Goal: Task Accomplishment & Management: Manage account settings

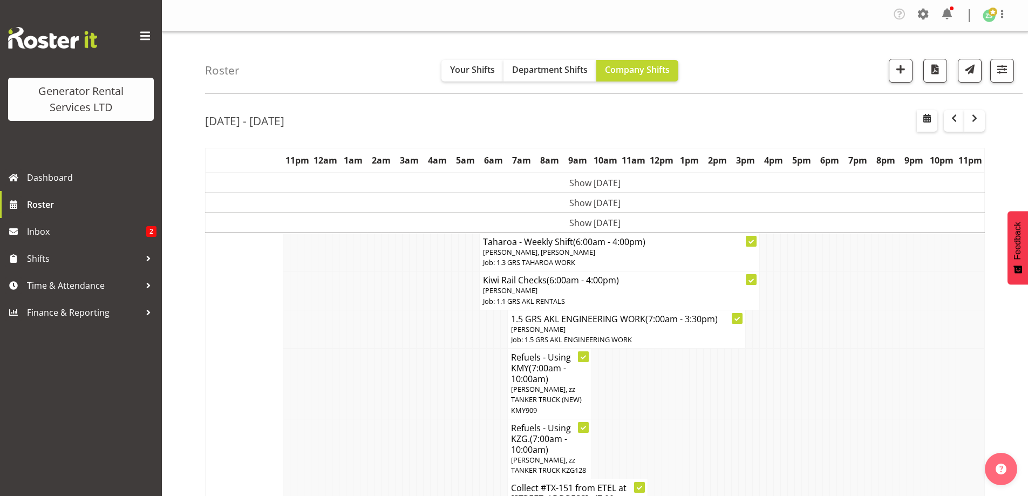
scroll to position [1226, 0]
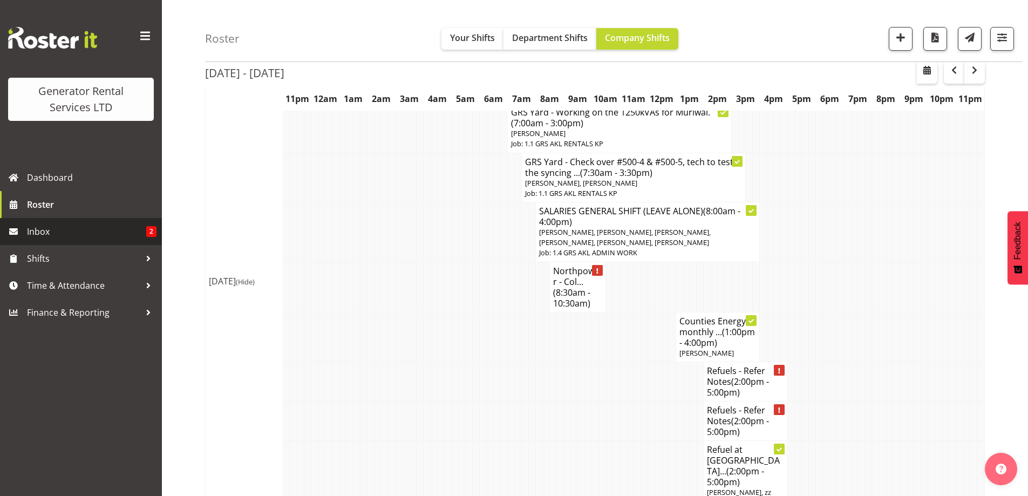
click at [87, 227] on span "Inbox" at bounding box center [86, 232] width 119 height 16
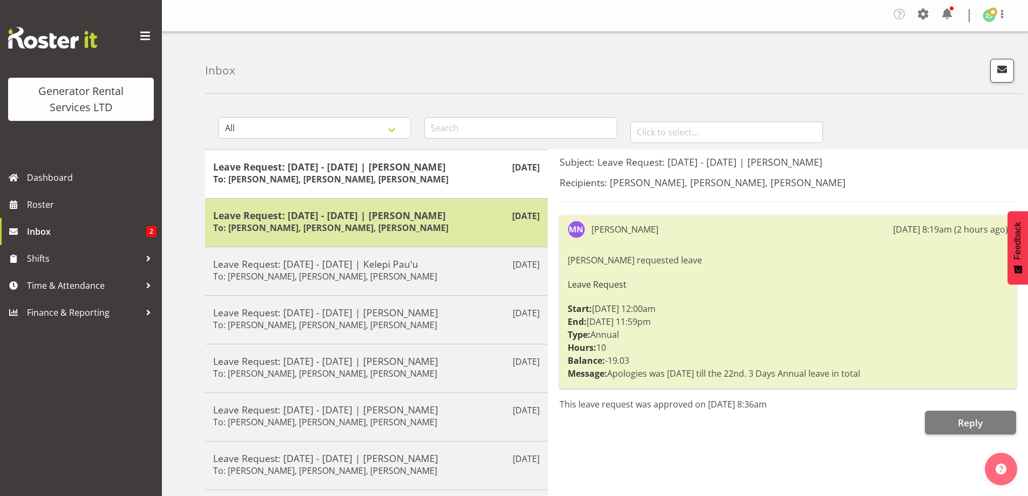
click at [344, 223] on h6 "To: Zach Satiu, Kelepi Pau'u, Jacques Engelbrecht" at bounding box center [330, 227] width 235 height 11
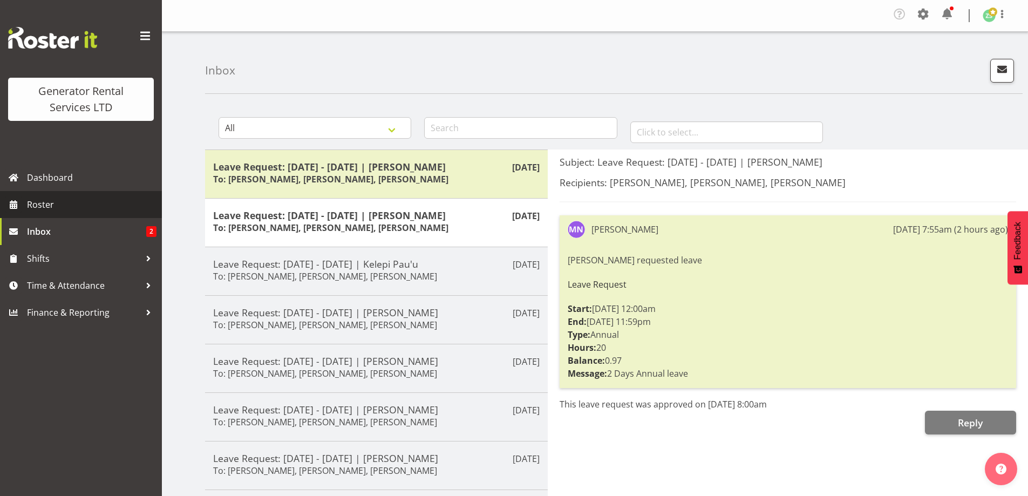
click at [84, 206] on span "Roster" at bounding box center [92, 205] width 130 height 16
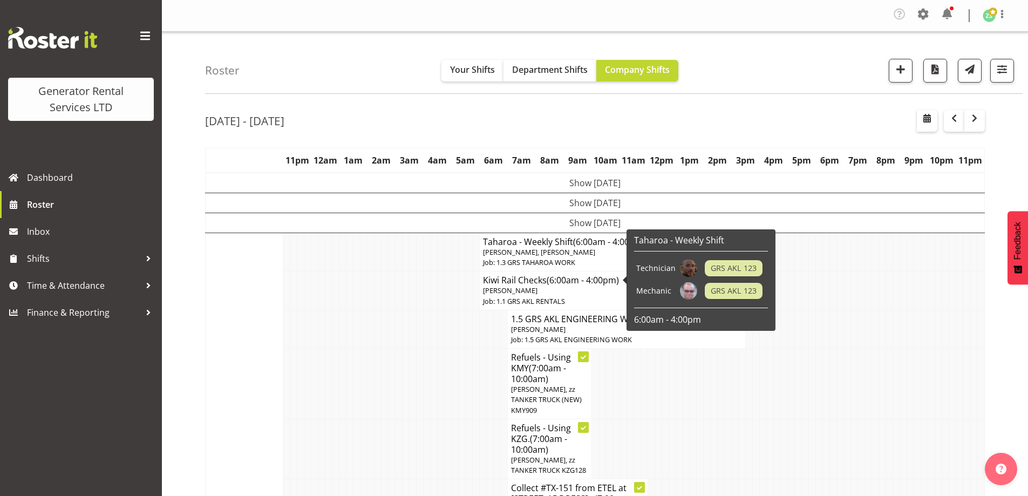
click at [347, 323] on td at bounding box center [350, 329] width 7 height 38
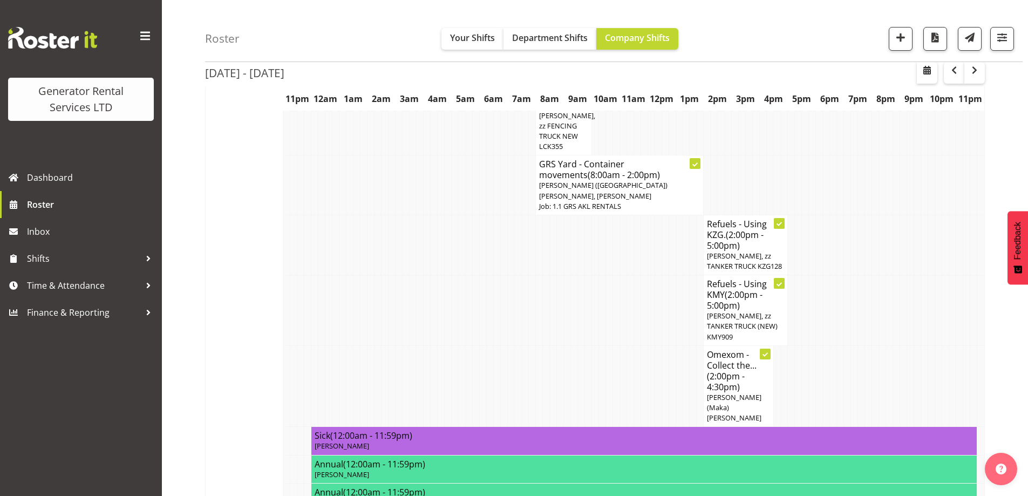
scroll to position [864, 0]
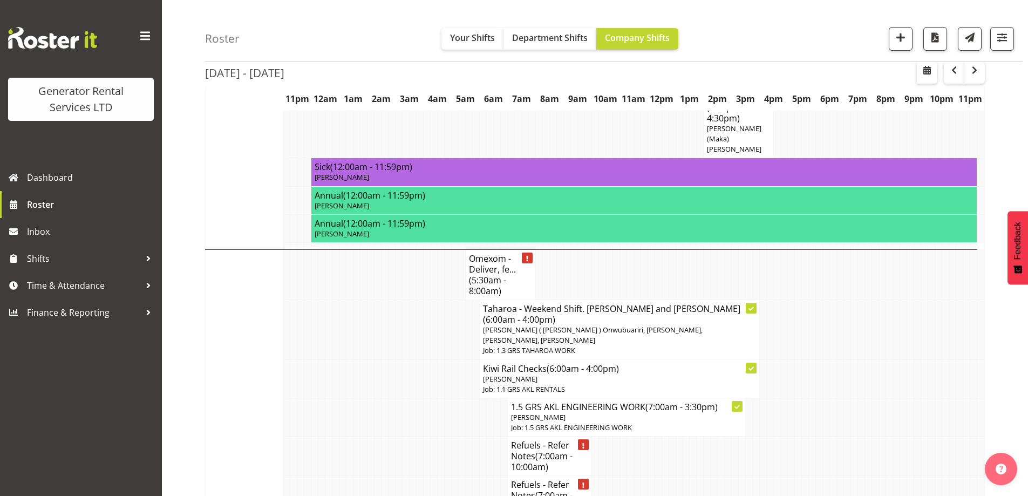
click at [424, 437] on td at bounding box center [427, 456] width 7 height 39
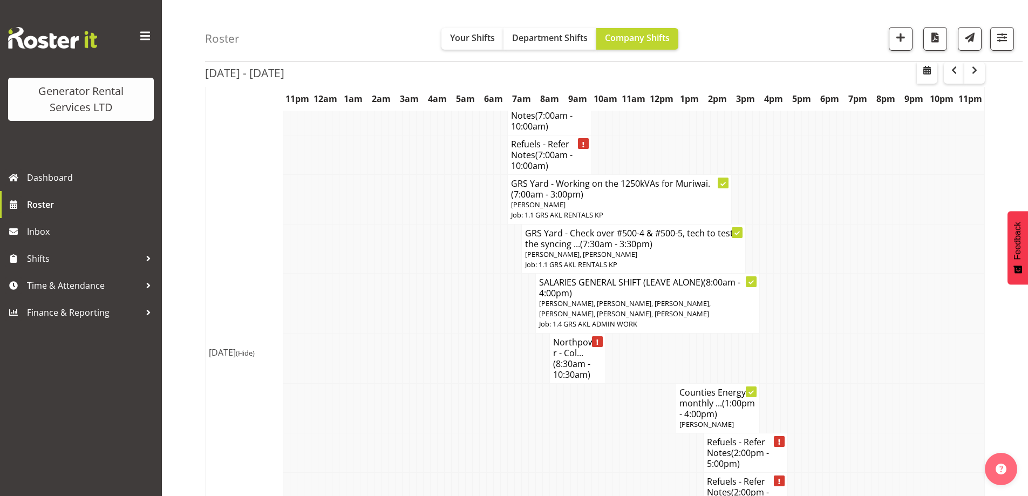
scroll to position [1242, 0]
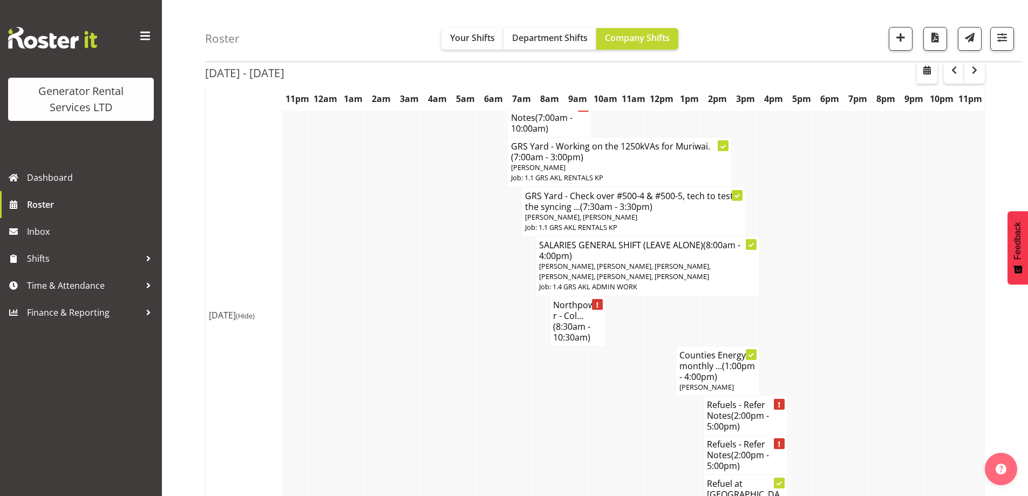
click at [492, 435] on td at bounding box center [489, 454] width 7 height 39
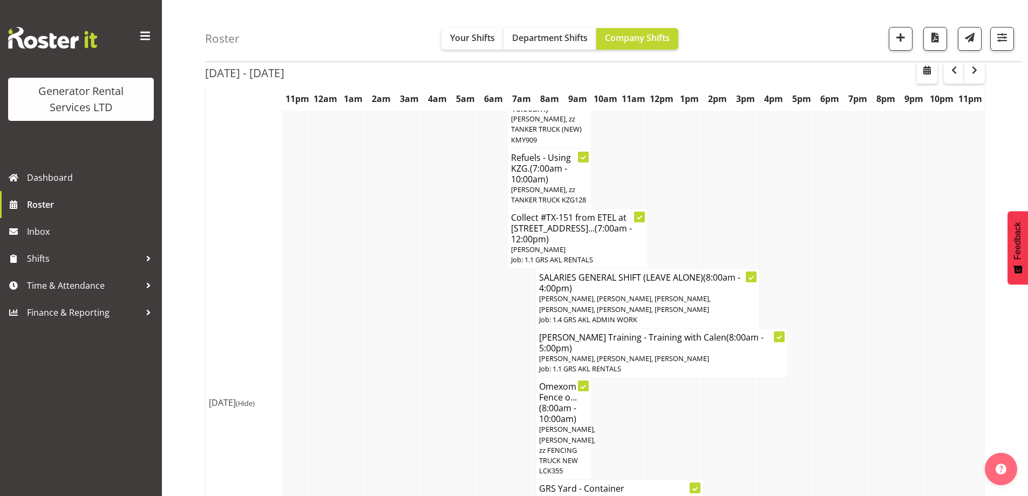
scroll to position [270, 0]
click at [376, 389] on td at bounding box center [378, 429] width 7 height 102
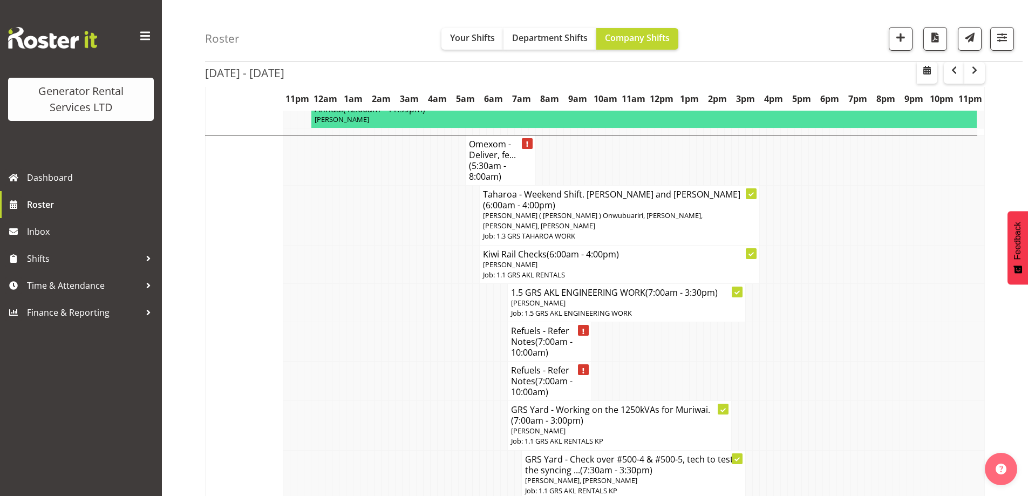
scroll to position [977, 0]
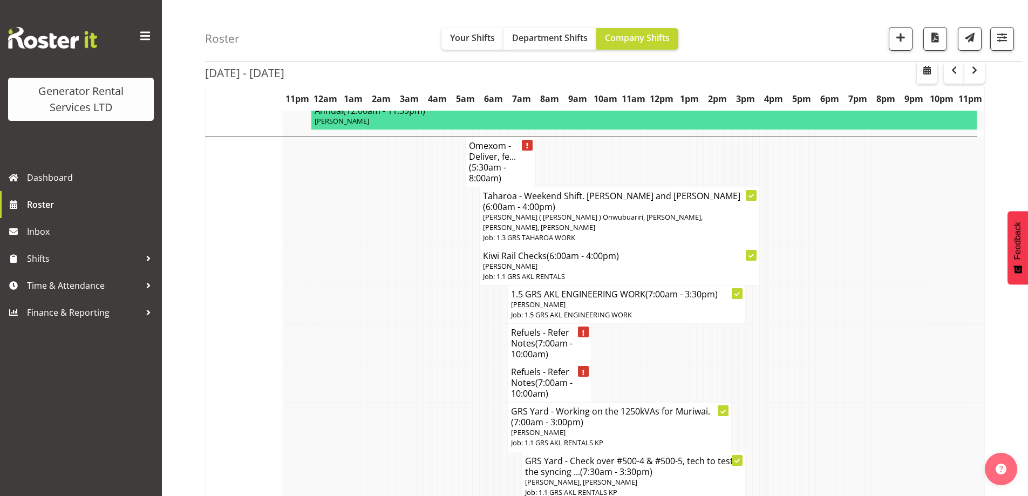
click at [454, 452] on td at bounding box center [455, 476] width 7 height 49
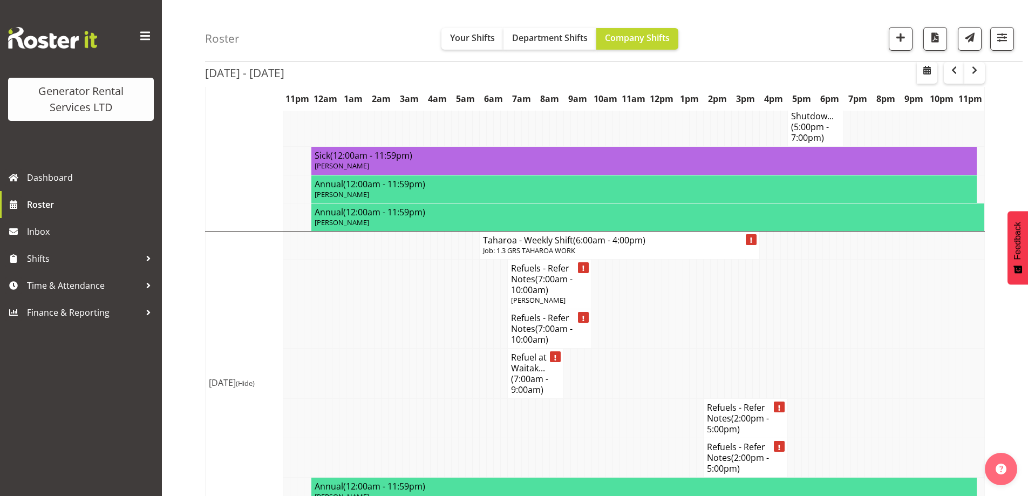
scroll to position [1786, 0]
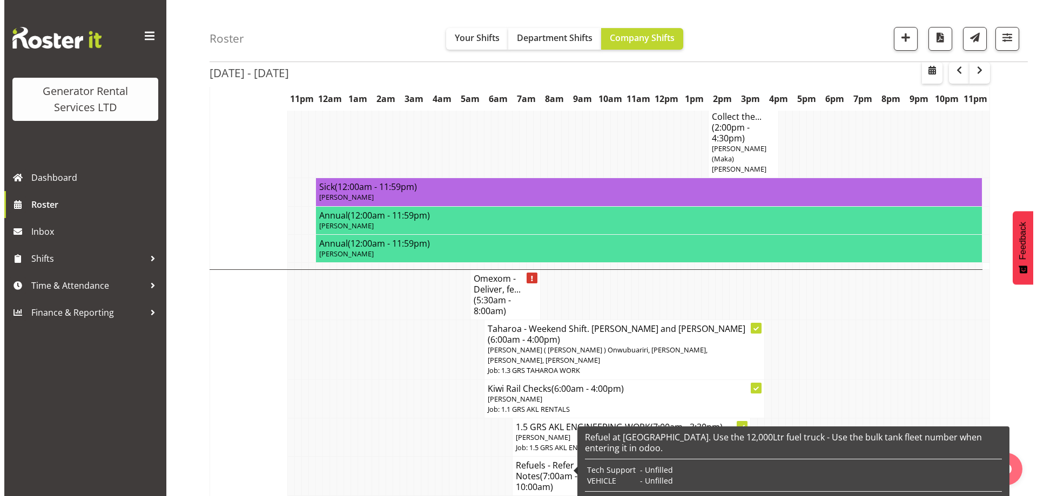
scroll to position [815, 0]
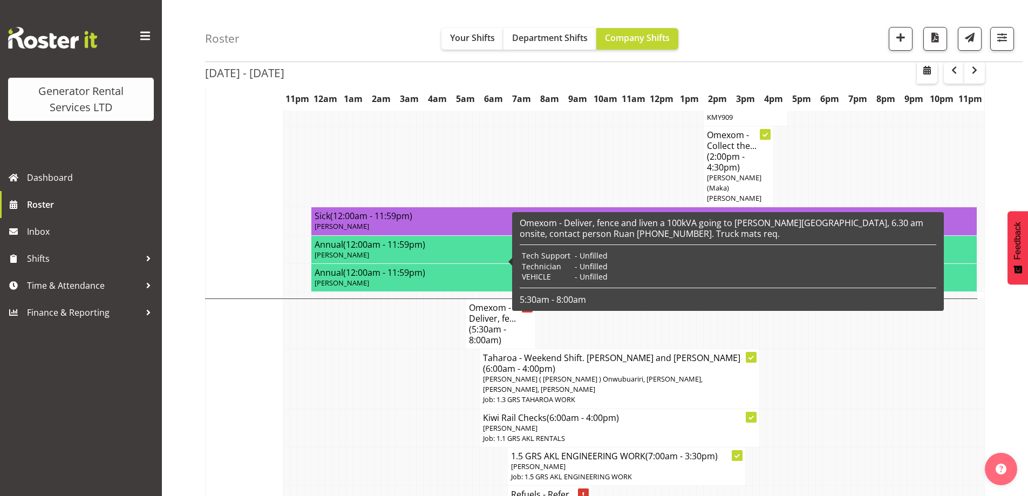
click at [486, 323] on span "(5:30am - 8:00am)" at bounding box center [487, 334] width 37 height 23
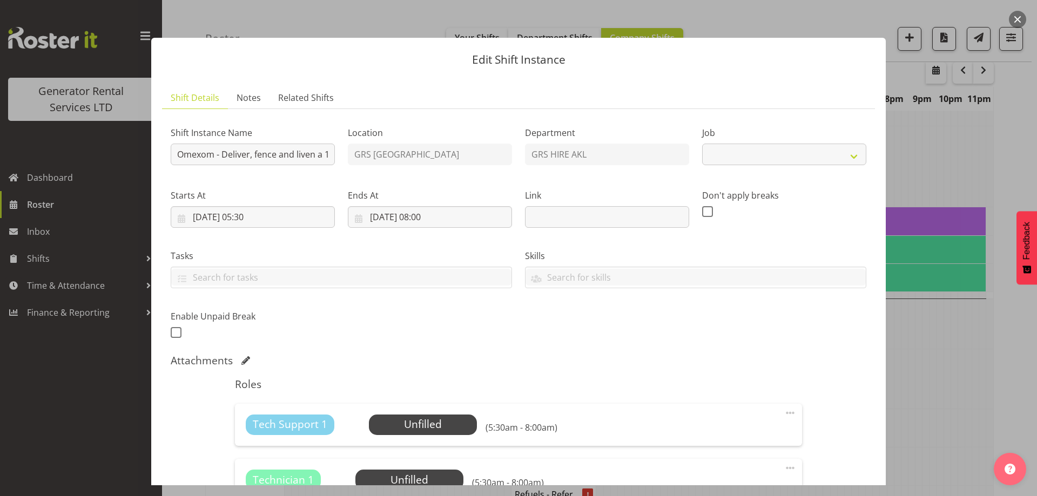
select select "7504"
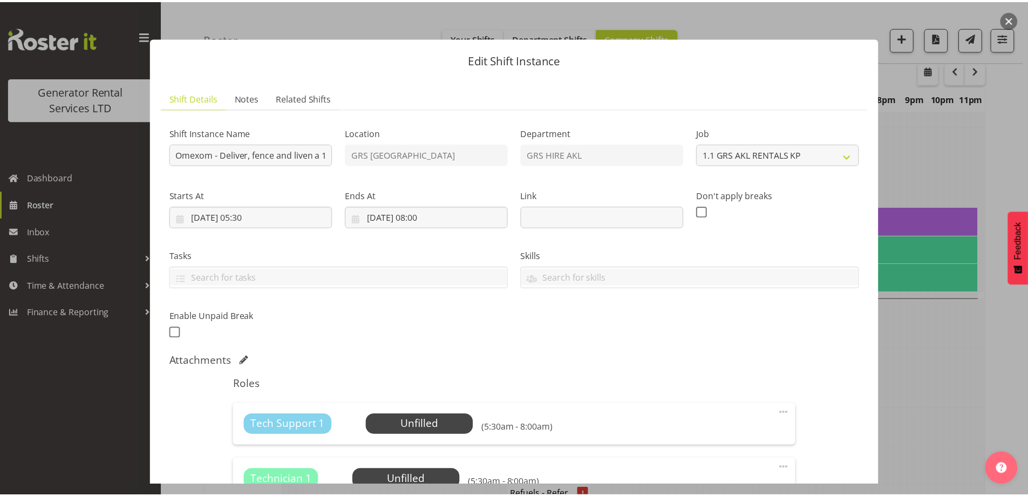
scroll to position [162, 0]
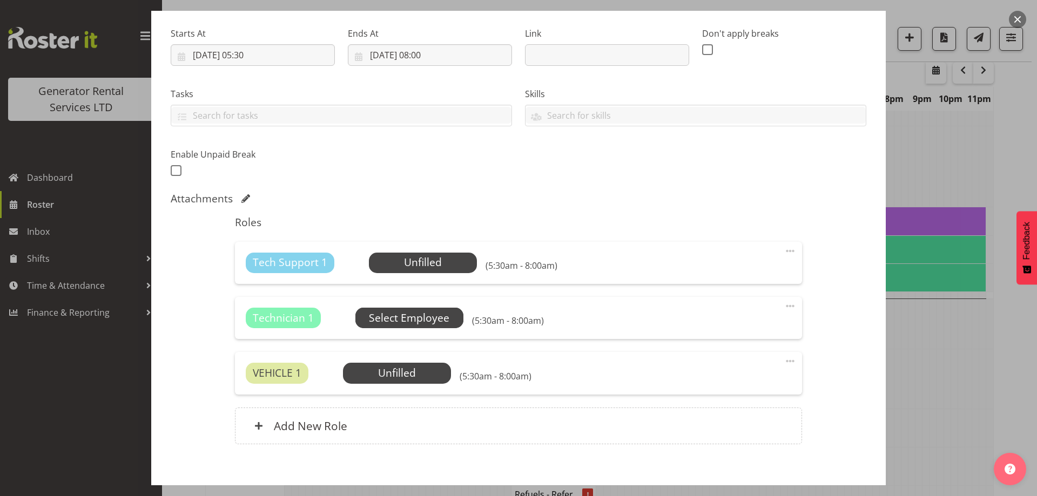
click at [0, 0] on span "Select Employee" at bounding box center [0, 0] width 0 height 0
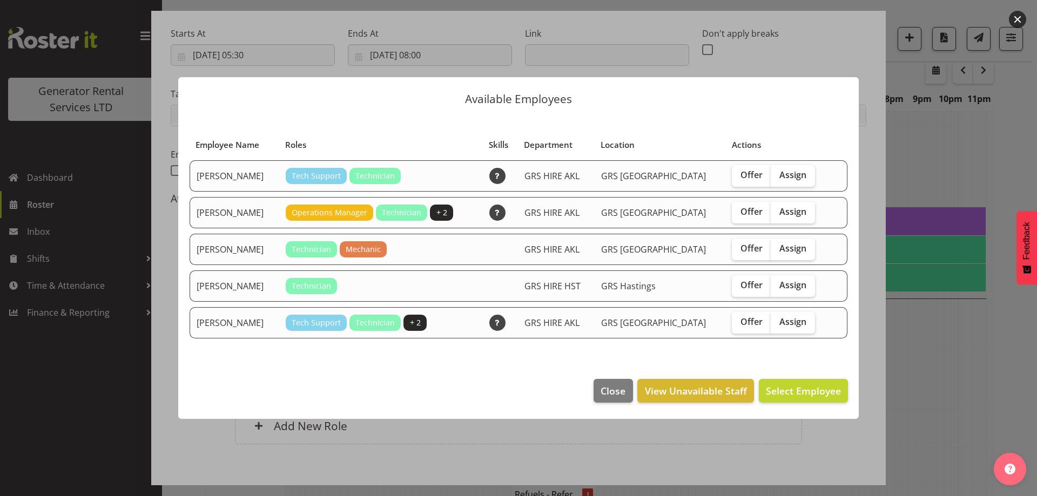
drag, startPoint x: 1036, startPoint y: 360, endPoint x: 1018, endPoint y: 356, distance: 18.6
click at [1028, 359] on div at bounding box center [518, 248] width 1037 height 496
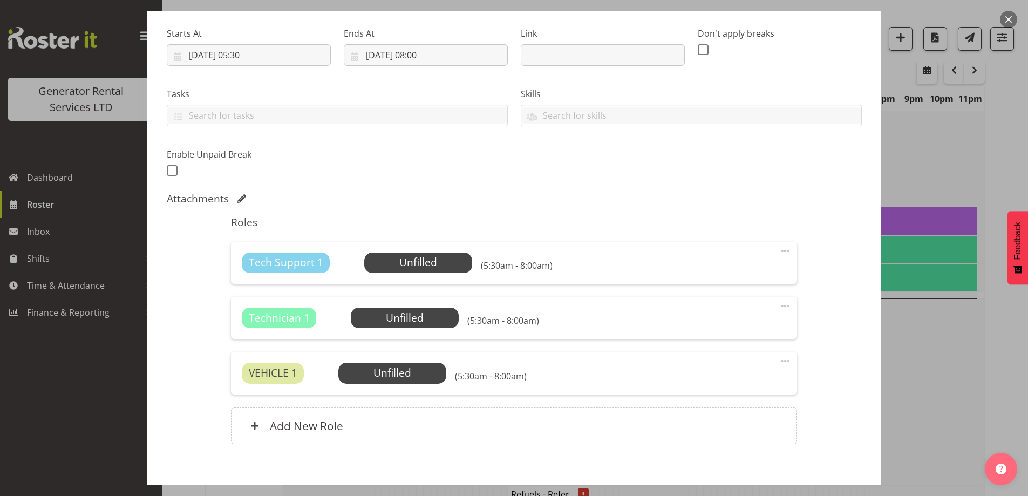
click at [966, 348] on div at bounding box center [514, 248] width 1028 height 496
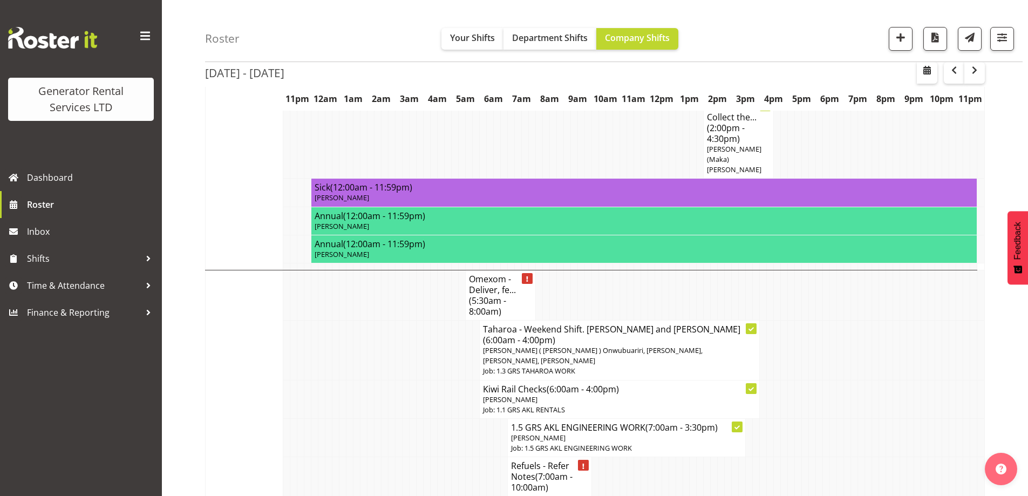
scroll to position [869, 0]
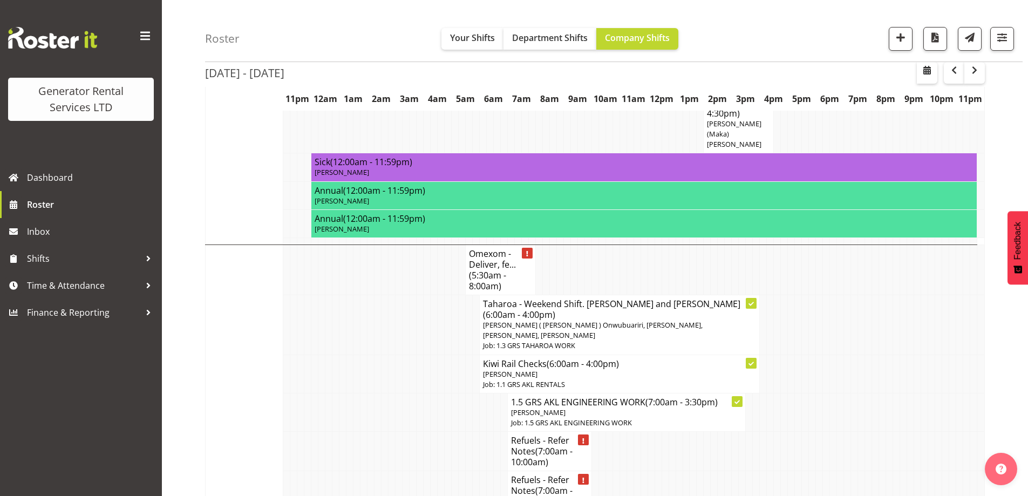
click at [382, 471] on td at bounding box center [385, 490] width 7 height 39
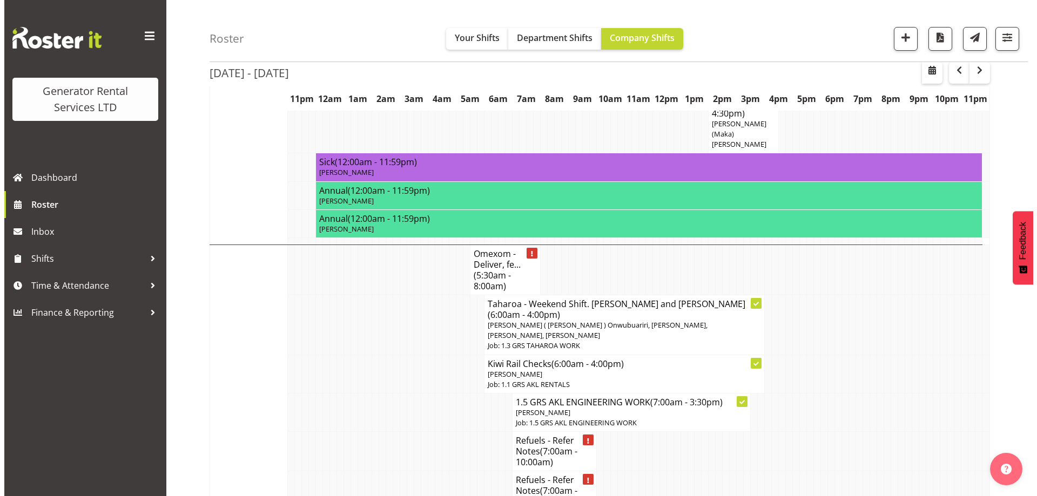
scroll to position [977, 0]
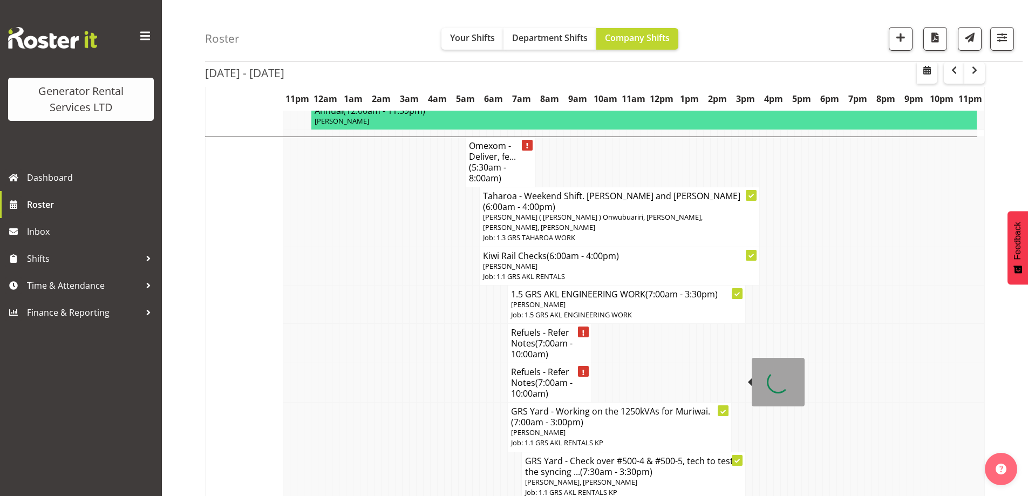
click at [533, 488] on p "Job: 1.1 GRS AKL RENTALS KP" at bounding box center [634, 493] width 218 height 10
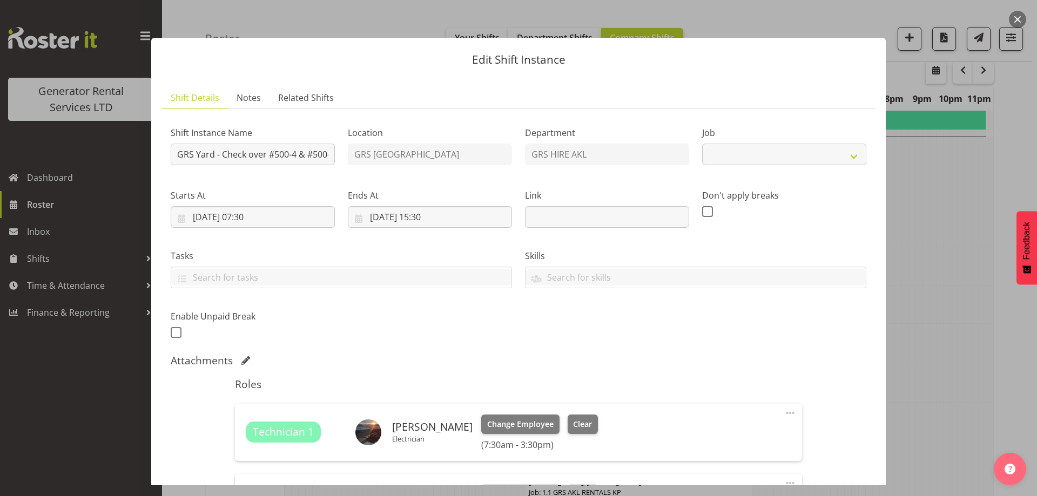
select select "7504"
click at [307, 215] on input "29/08/2025, 07:30" at bounding box center [253, 217] width 164 height 22
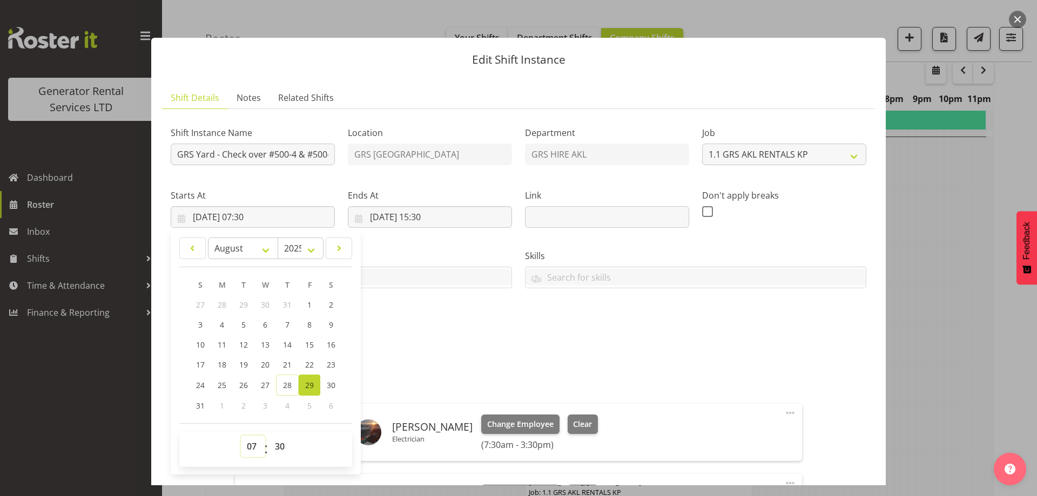
click at [252, 446] on select "00 01 02 03 04 05 06 07 08 09 10 11 12 13 14 15 16 17 18 19 20 21 22 23" at bounding box center [253, 447] width 24 height 22
select select "10"
click at [241, 436] on select "00 01 02 03 04 05 06 07 08 09 10 11 12 13 14 15 16 17 18 19 20 21 22 23" at bounding box center [253, 447] width 24 height 22
type input "29/08/2025, 10:30"
click at [283, 442] on select "00 01 02 03 04 05 06 07 08 09 10 11 12 13 14 15 16 17 18 19 20 21 22 23 24 25 2…" at bounding box center [281, 447] width 24 height 22
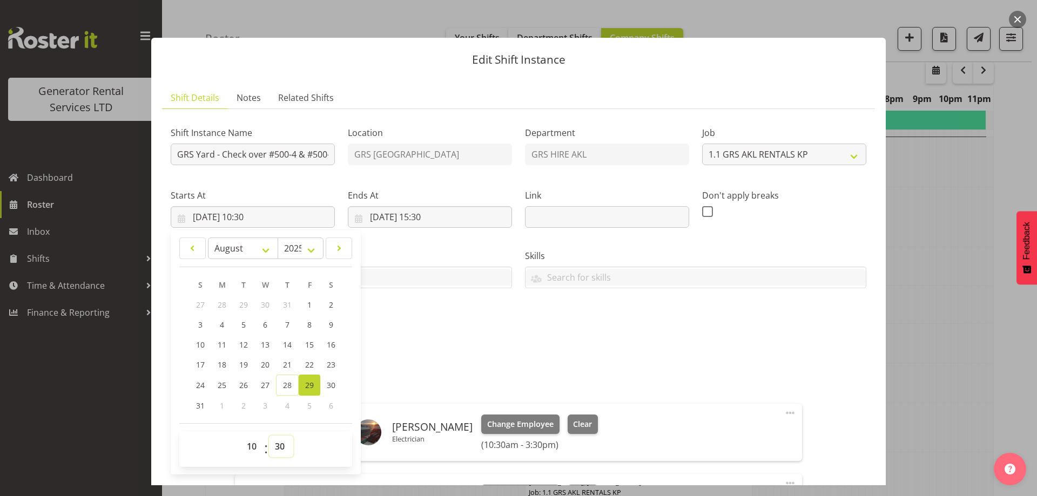
select select "0"
click at [269, 436] on select "00 01 02 03 04 05 06 07 08 09 10 11 12 13 14 15 16 17 18 19 20 21 22 23 24 25 2…" at bounding box center [281, 447] width 24 height 22
type input "29/08/2025, 10:00"
click at [465, 320] on div "Shift Instance Name GRS Yard - Check over #500-4 & #500-5, tech to test the syn…" at bounding box center [518, 229] width 708 height 236
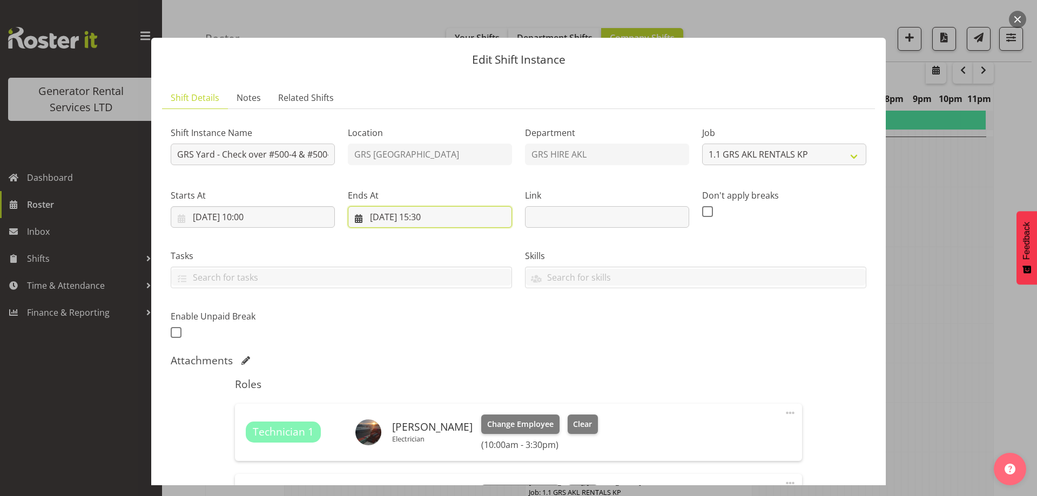
click at [469, 218] on input "29/08/2025, 15:30" at bounding box center [430, 217] width 164 height 22
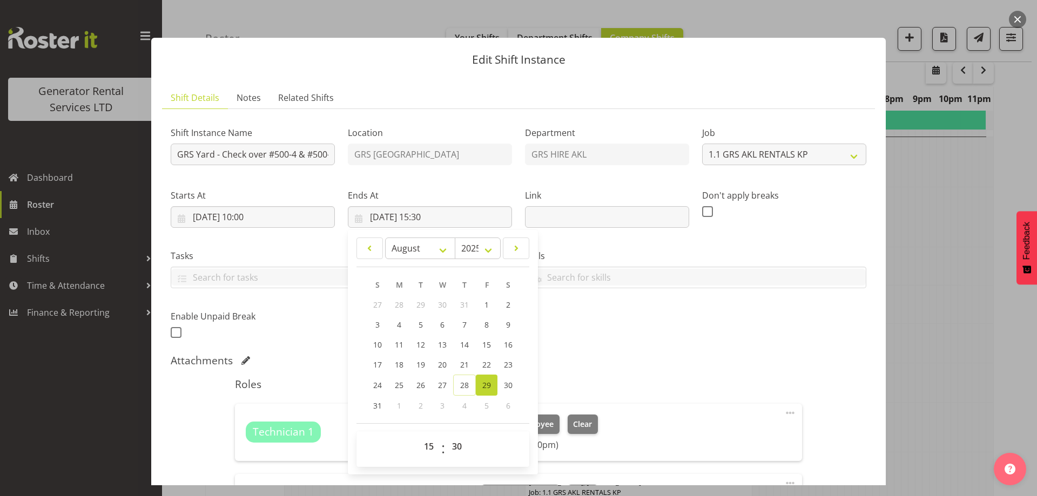
click at [621, 346] on div "Shift Instance Name GRS Yard - Check over #500-4 & #500-5, tech to test the syn…" at bounding box center [518, 229] width 708 height 236
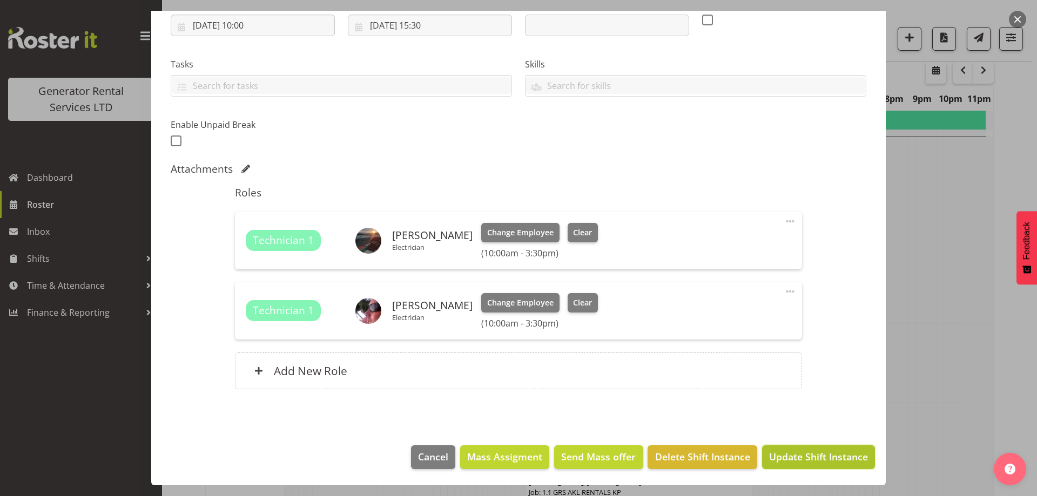
click at [815, 455] on span "Update Shift Instance" at bounding box center [818, 457] width 99 height 14
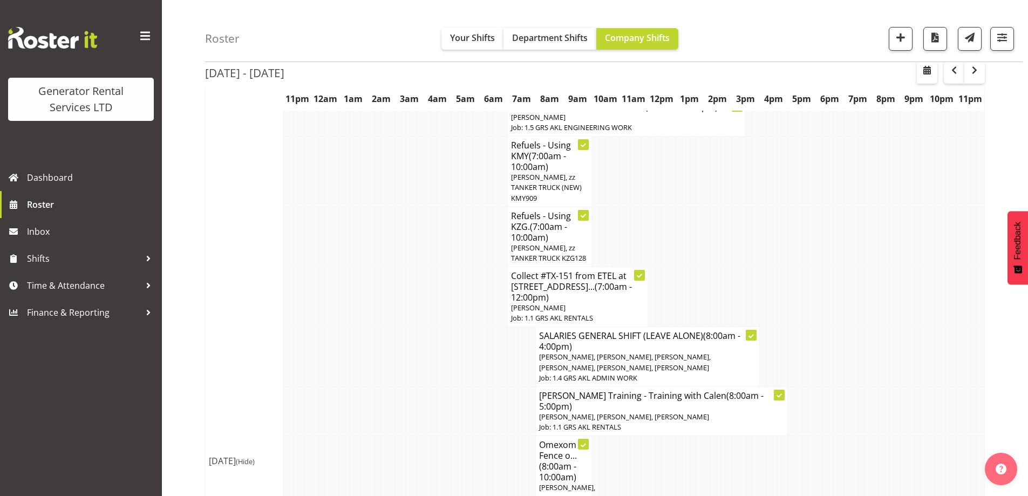
scroll to position [362, 0]
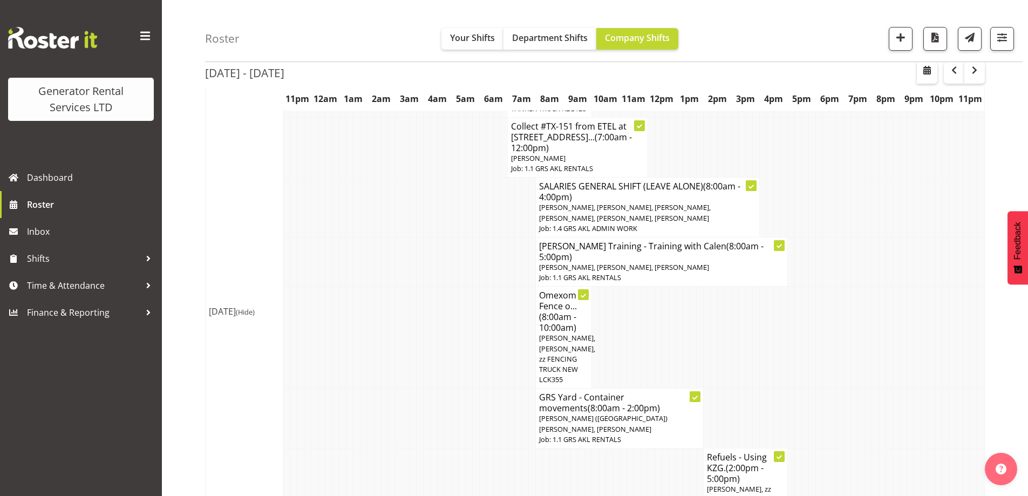
click at [312, 389] on td at bounding box center [315, 419] width 7 height 60
click at [256, 372] on td "Thu 28th Aug 2025 (Hide)" at bounding box center [245, 312] width 78 height 881
click at [389, 334] on td at bounding box center [392, 338] width 7 height 102
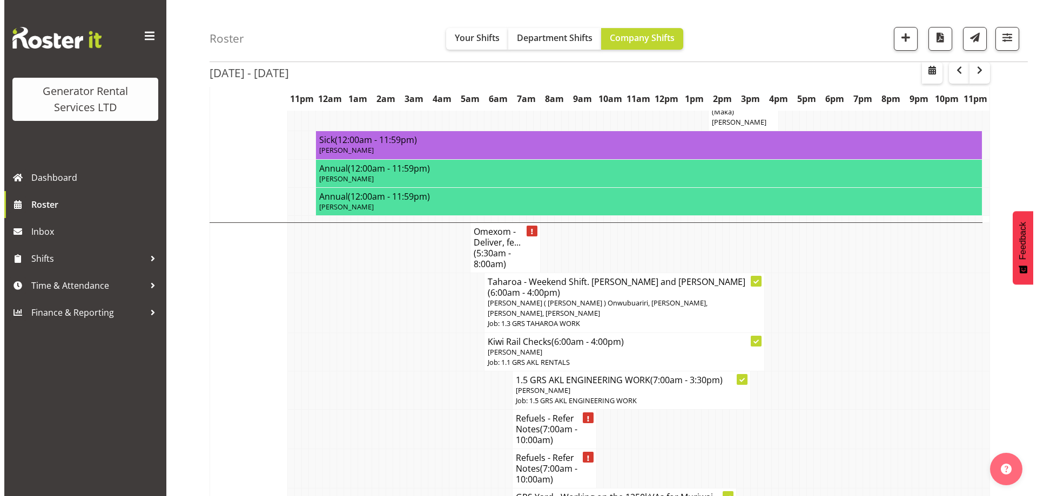
scroll to position [848, 0]
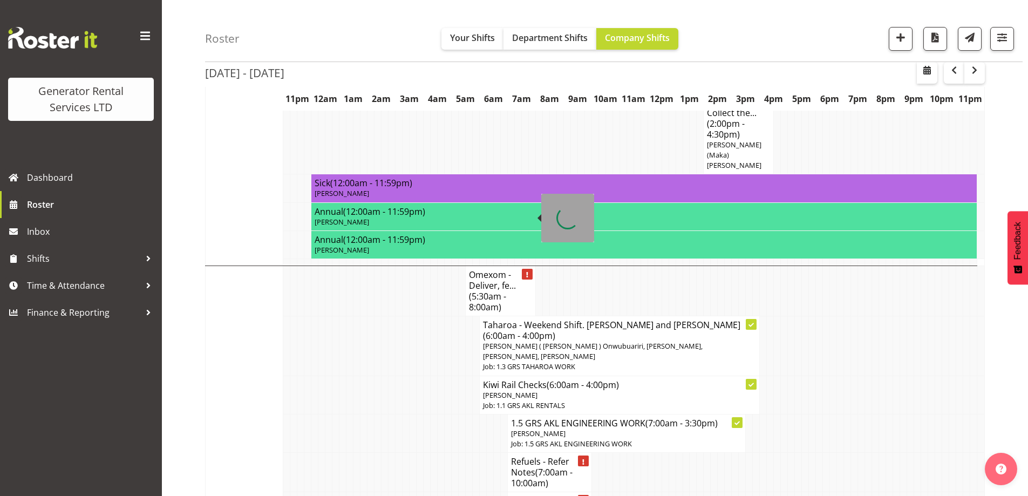
click at [498, 269] on h4 "Omexom - Deliver, fe... (5:30am - 8:00am)" at bounding box center [500, 290] width 63 height 43
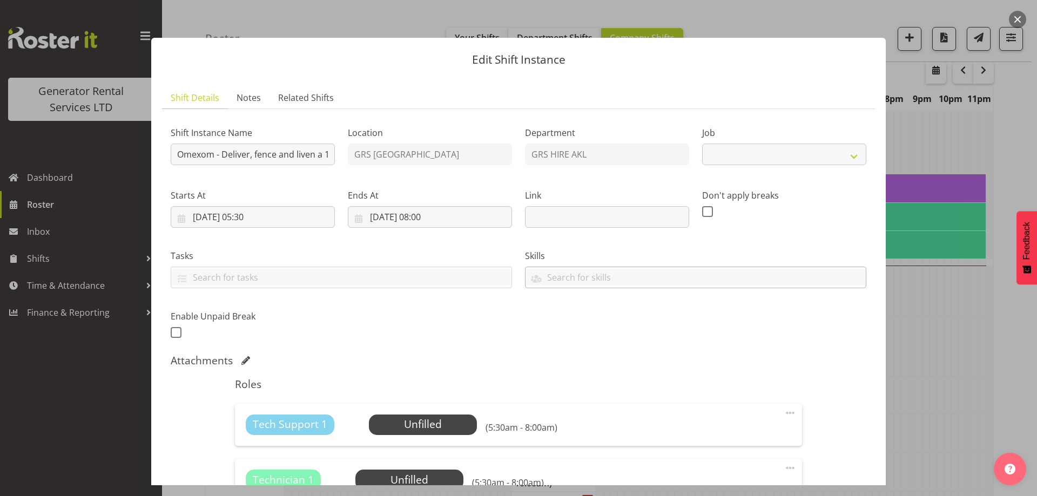
select select "7504"
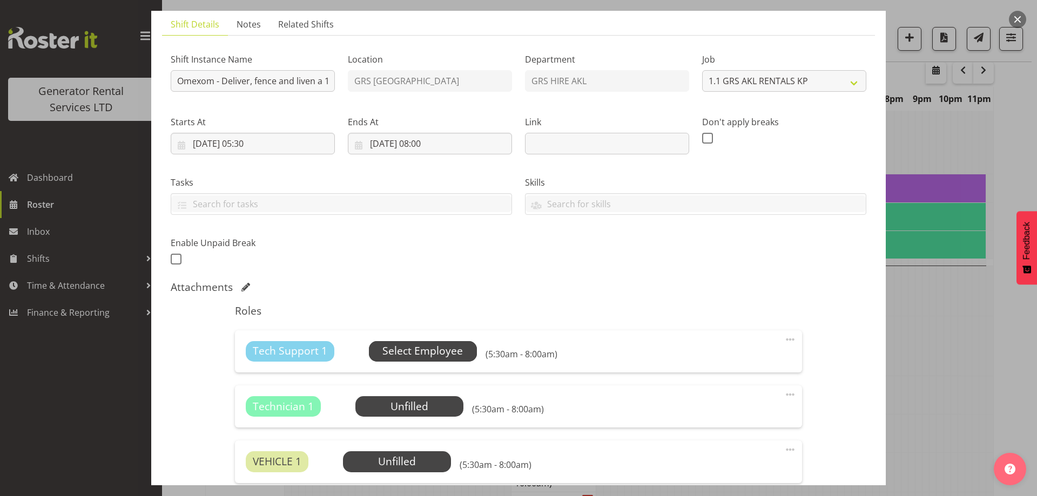
scroll to position [162, 0]
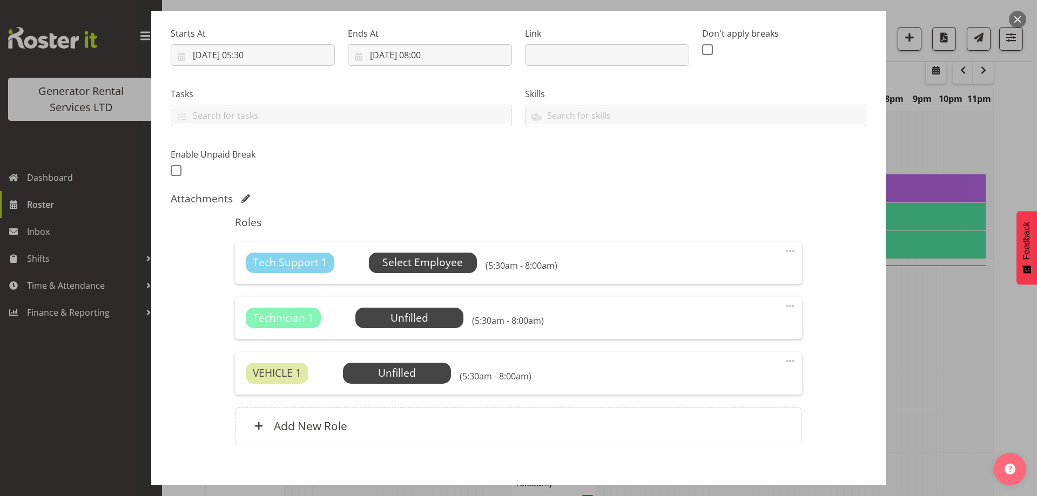
click at [427, 260] on span "Select Employee" at bounding box center [422, 263] width 80 height 16
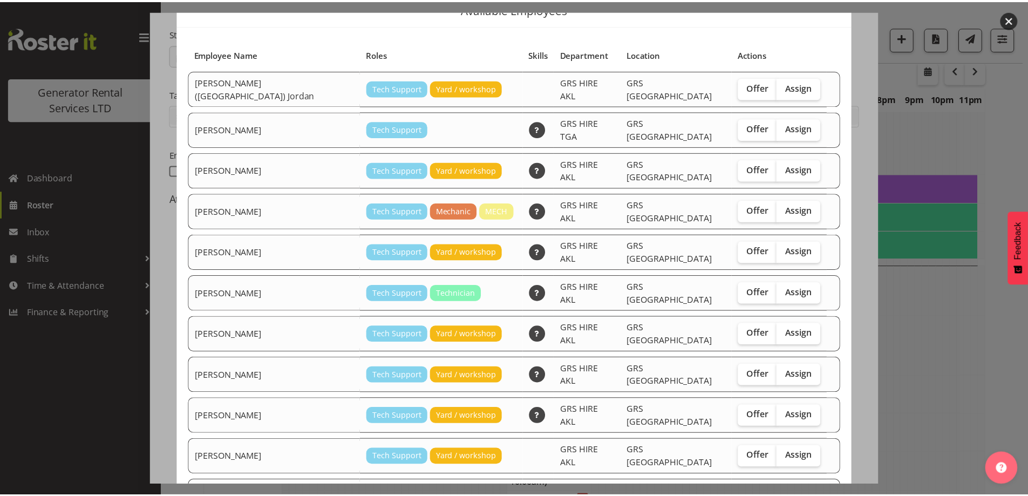
scroll to position [108, 0]
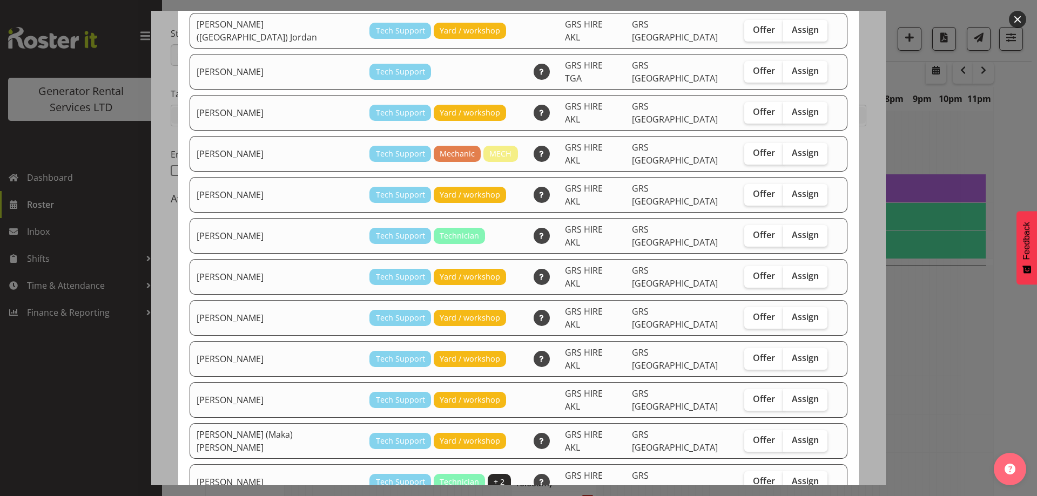
click at [938, 318] on div at bounding box center [518, 248] width 1037 height 496
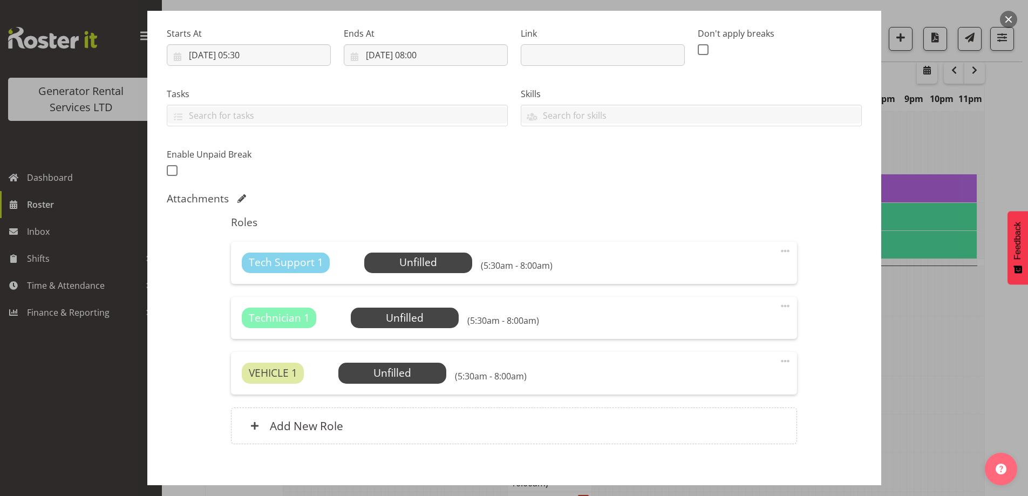
click at [955, 418] on div at bounding box center [514, 248] width 1028 height 496
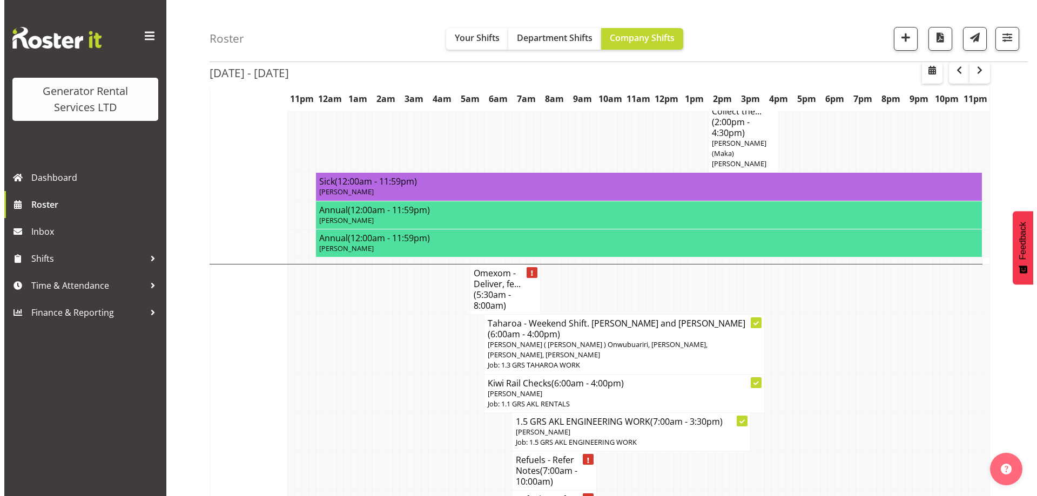
scroll to position [848, 0]
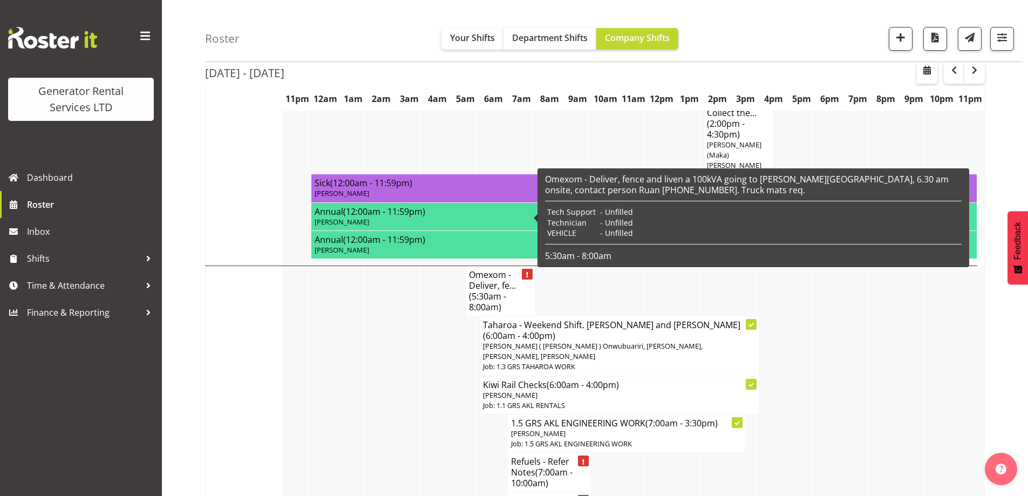
click at [493, 269] on h4 "Omexom - Deliver, fe... (5:30am - 8:00am)" at bounding box center [500, 290] width 63 height 43
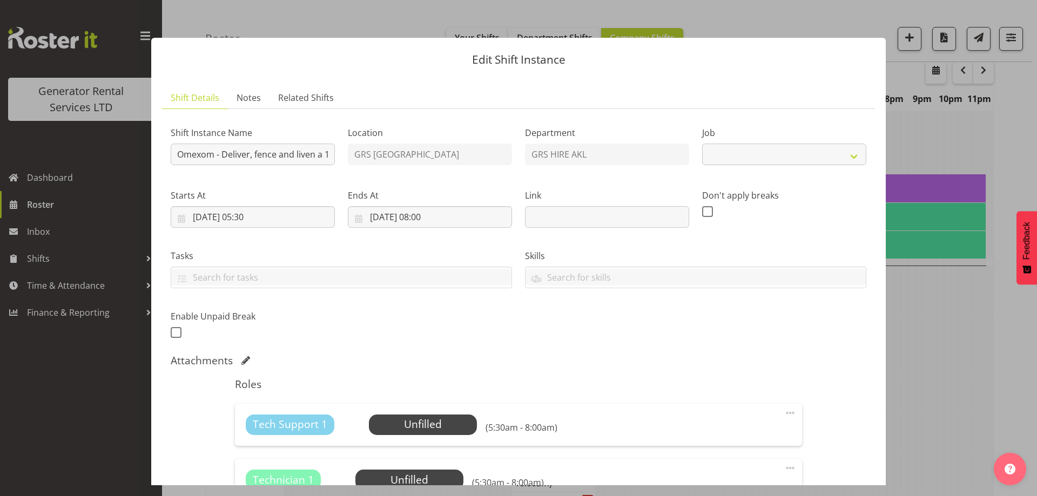
select select "7504"
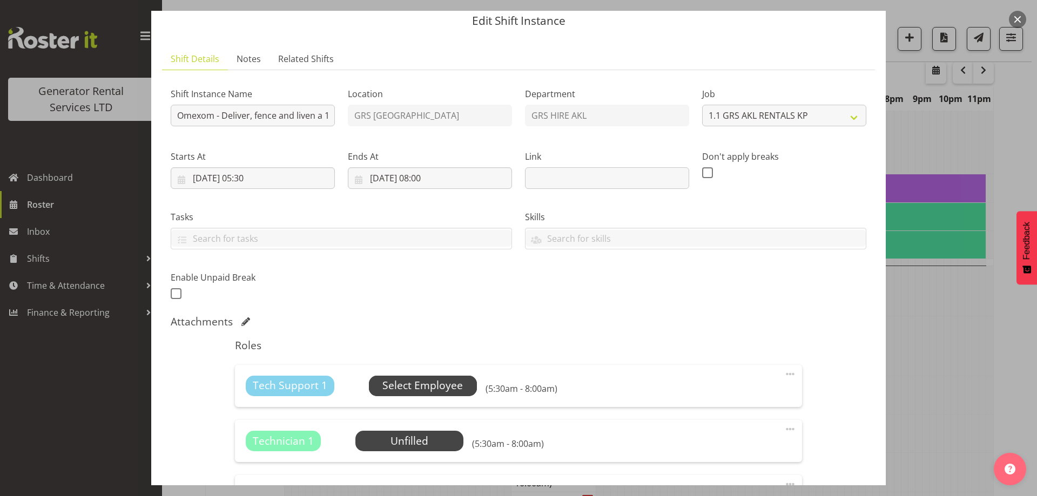
scroll to position [54, 0]
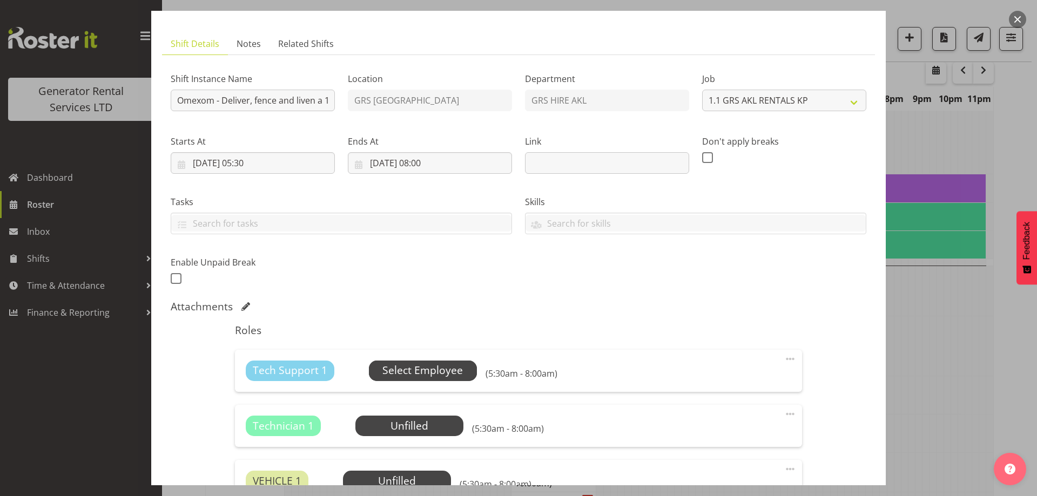
click at [456, 372] on span "Select Employee" at bounding box center [422, 371] width 80 height 16
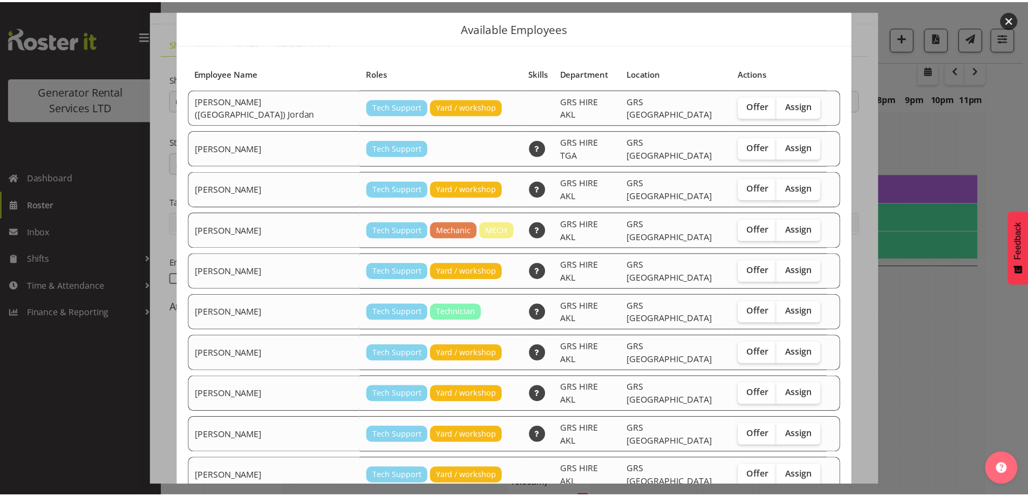
scroll to position [0, 0]
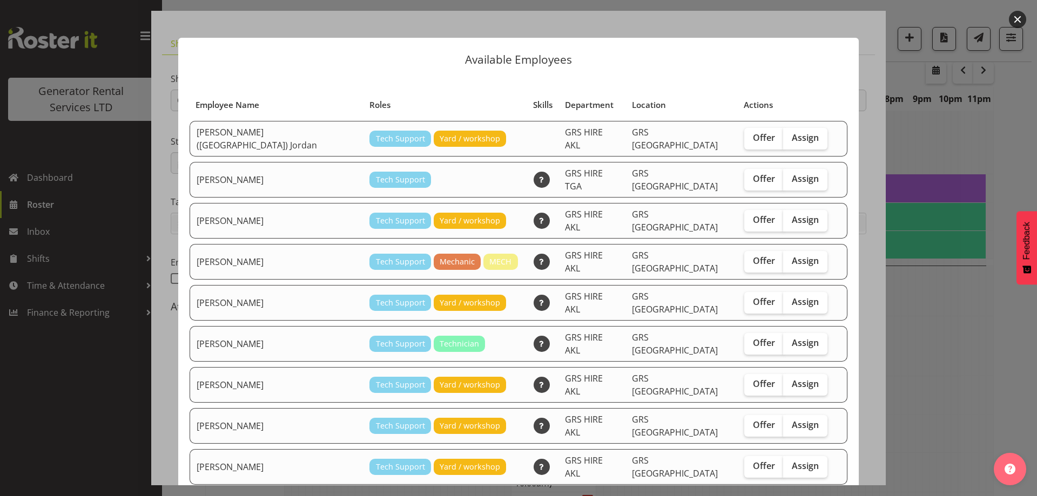
click at [973, 396] on div at bounding box center [518, 248] width 1037 height 496
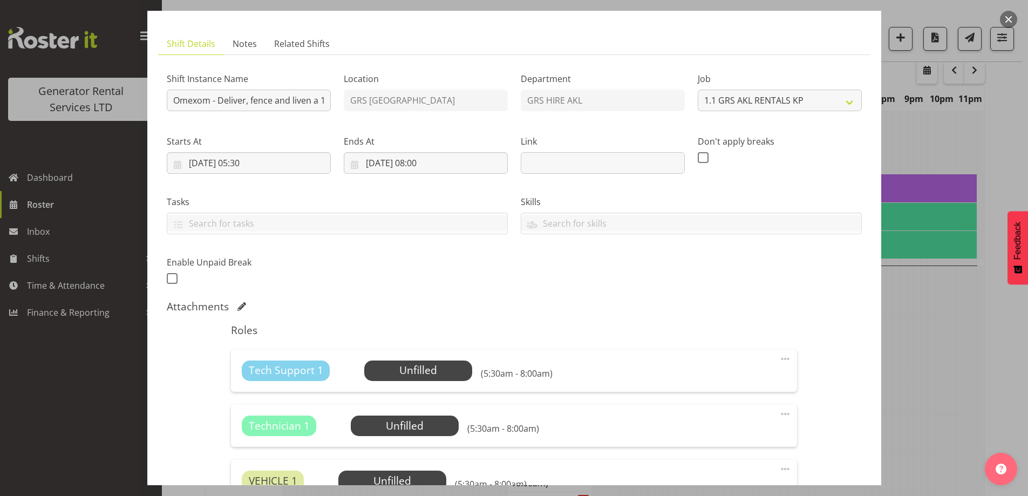
click at [961, 397] on div at bounding box center [514, 248] width 1028 height 496
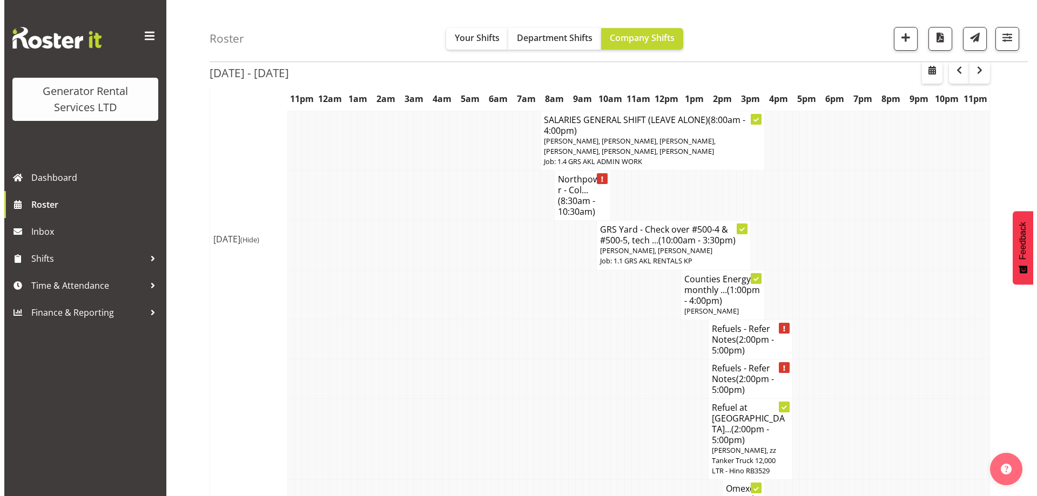
scroll to position [1388, 0]
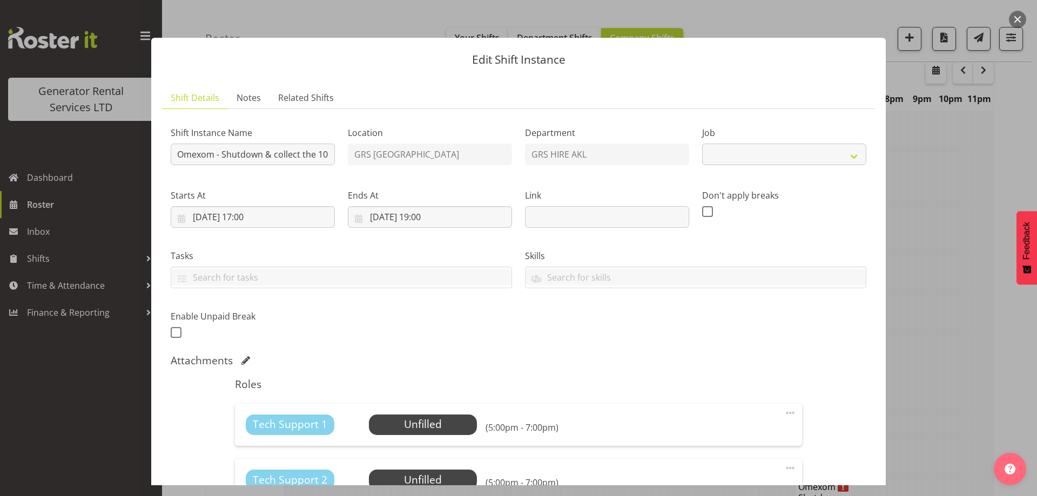
select select "7504"
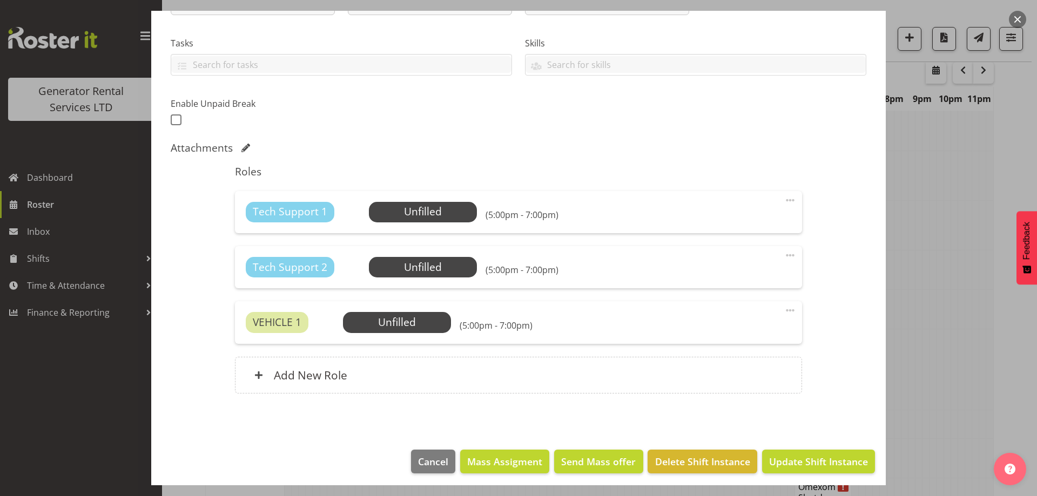
scroll to position [216, 0]
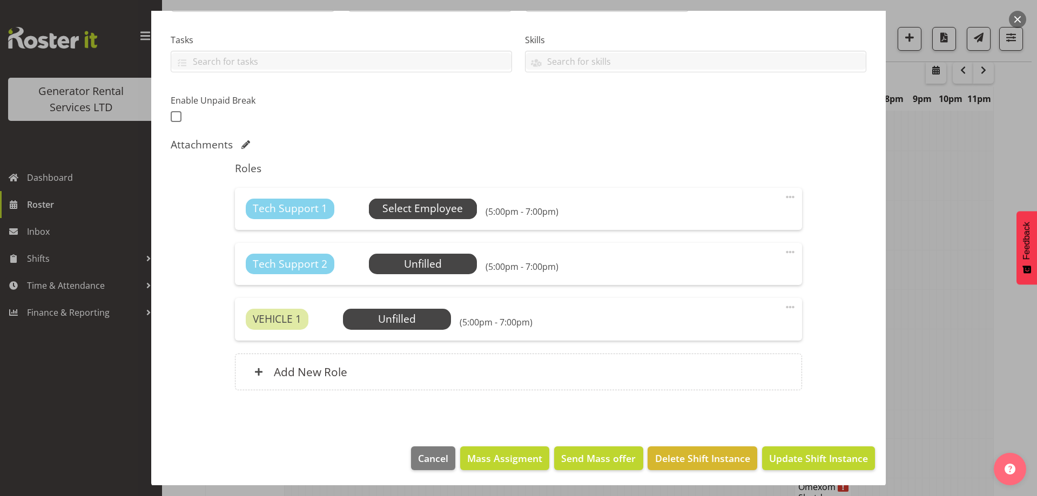
click at [421, 219] on span "Select Employee" at bounding box center [423, 209] width 108 height 21
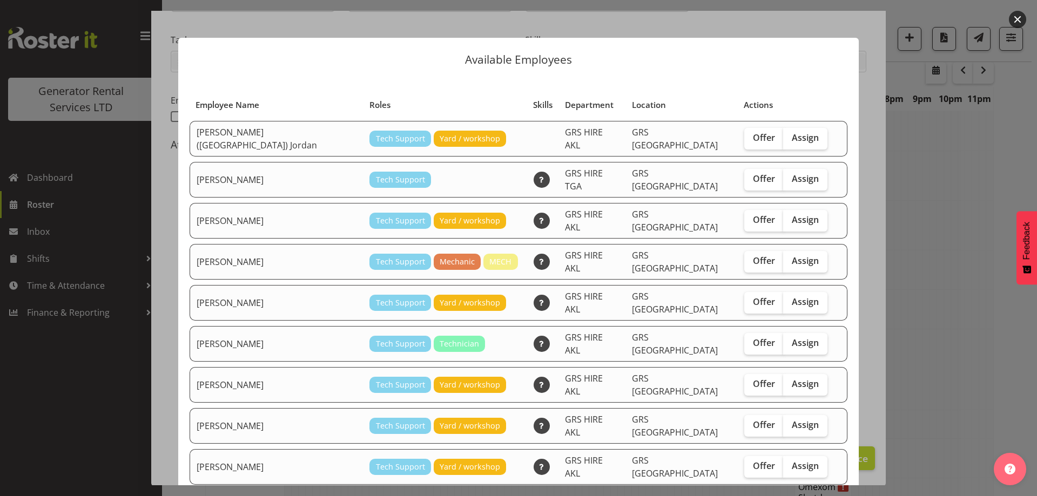
checkbox input "true"
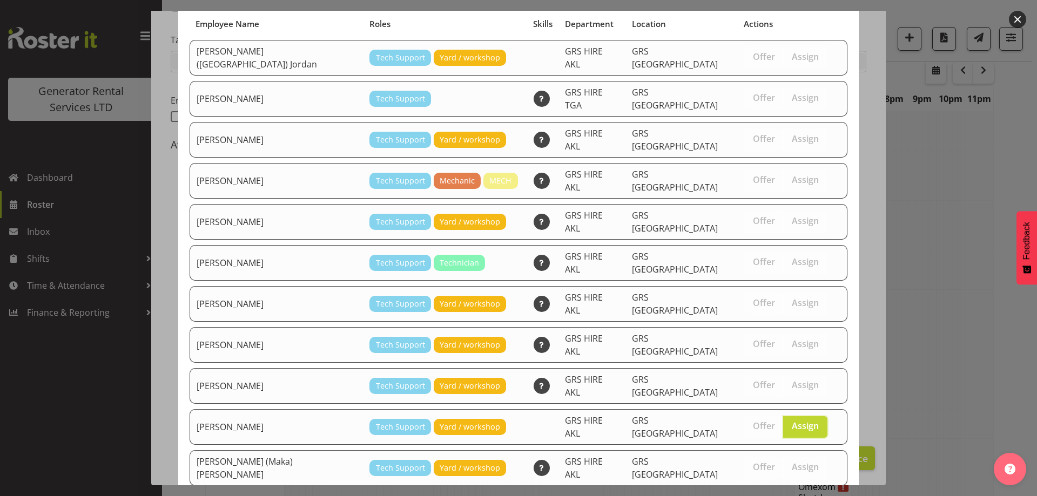
scroll to position [151, 0]
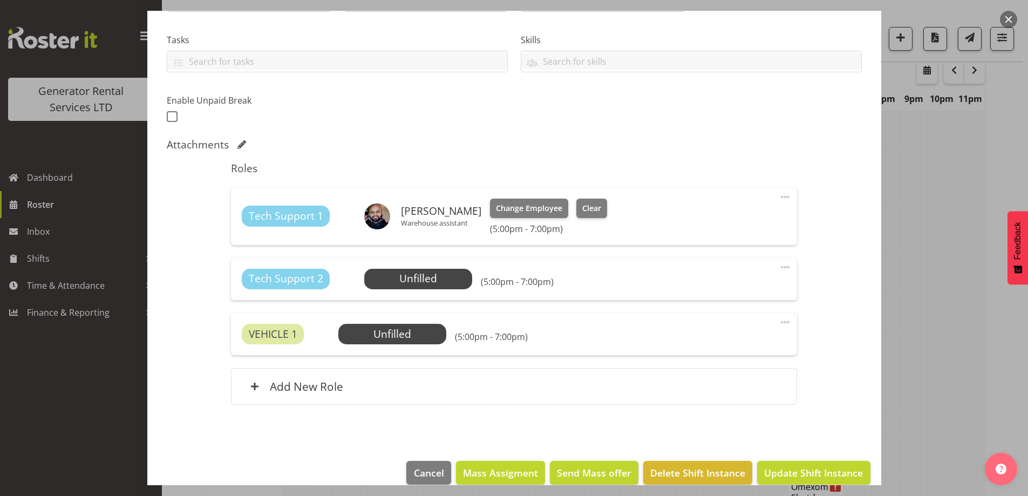
click at [417, 255] on div "Roles Tech Support 1 Sean Moitra Warehouse assistant Change Employee Clear (5:0…" at bounding box center [514, 286] width 579 height 263
click at [414, 272] on span "Select Employee" at bounding box center [418, 279] width 80 height 16
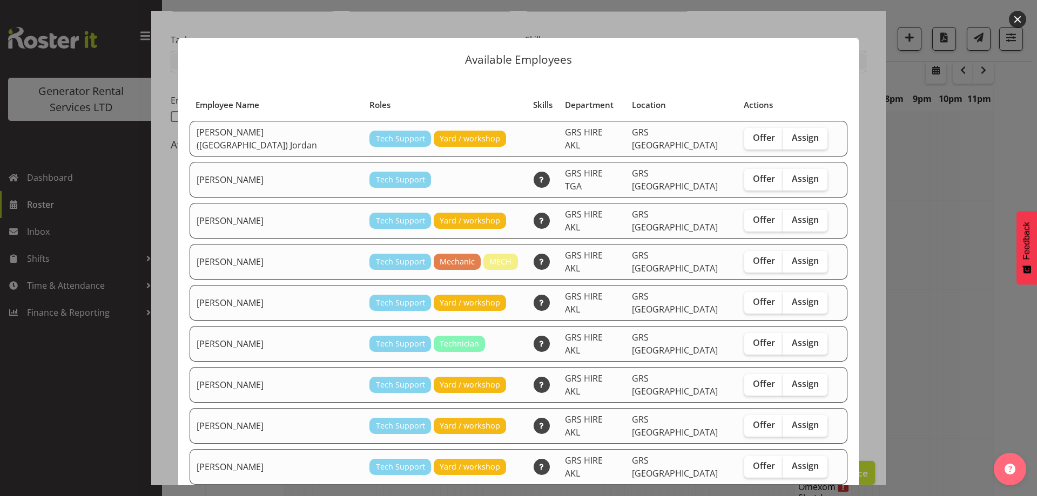
drag, startPoint x: 774, startPoint y: 139, endPoint x: 731, endPoint y: 299, distance: 165.4
click at [791, 139] on span "Assign" at bounding box center [804, 137] width 27 height 11
click at [783, 139] on input "Assign" at bounding box center [786, 137] width 7 height 7
checkbox input "true"
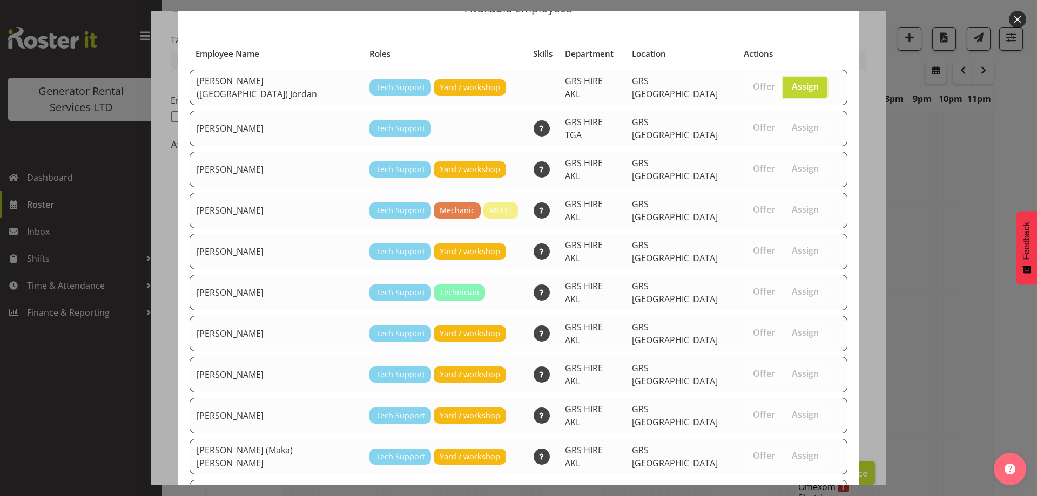
scroll to position [114, 0]
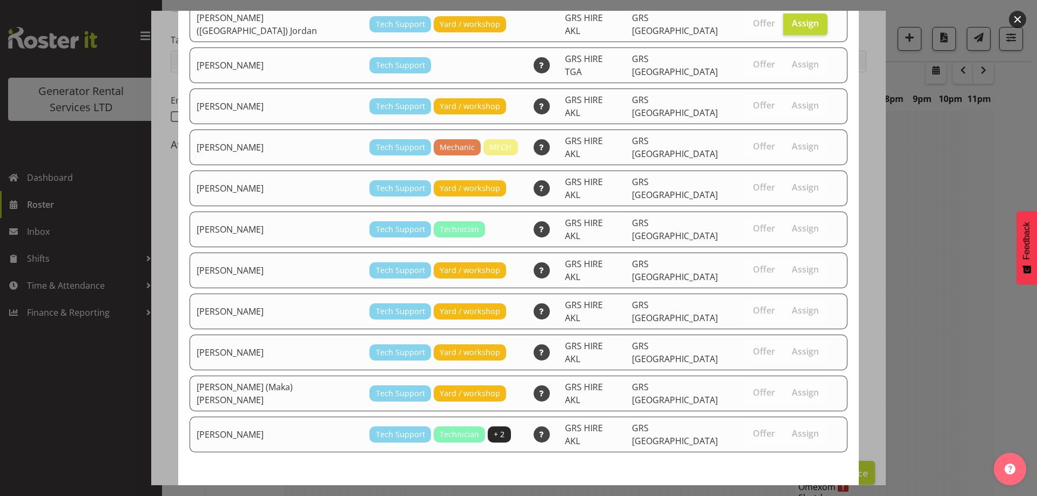
click at [756, 496] on span "Assign Brendan (Paris) Jordan" at bounding box center [717, 504] width 248 height 13
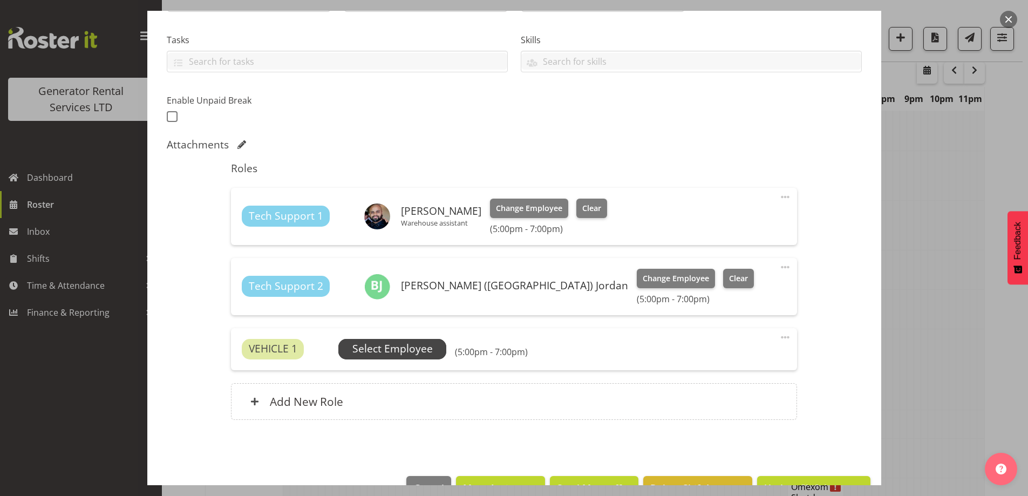
click at [429, 348] on span "Select Employee" at bounding box center [393, 349] width 80 height 16
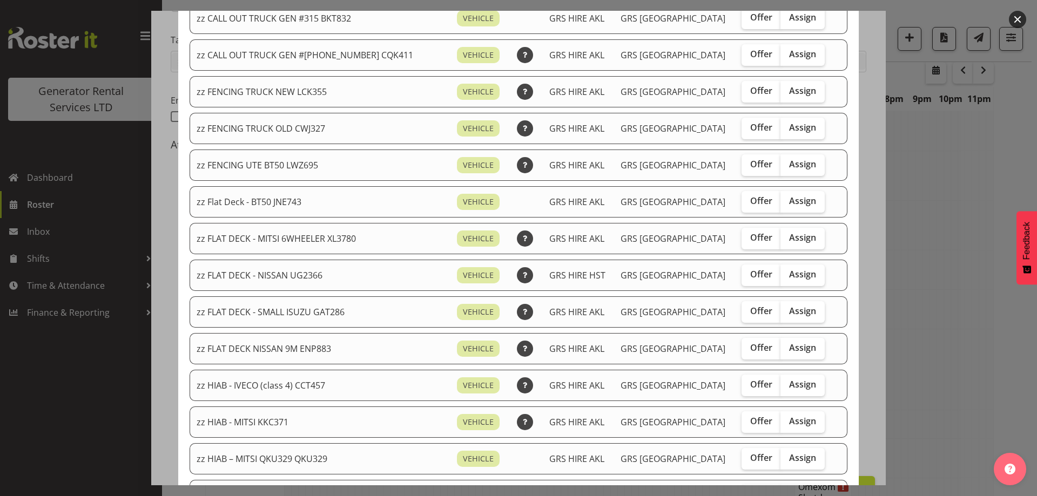
scroll to position [270, 0]
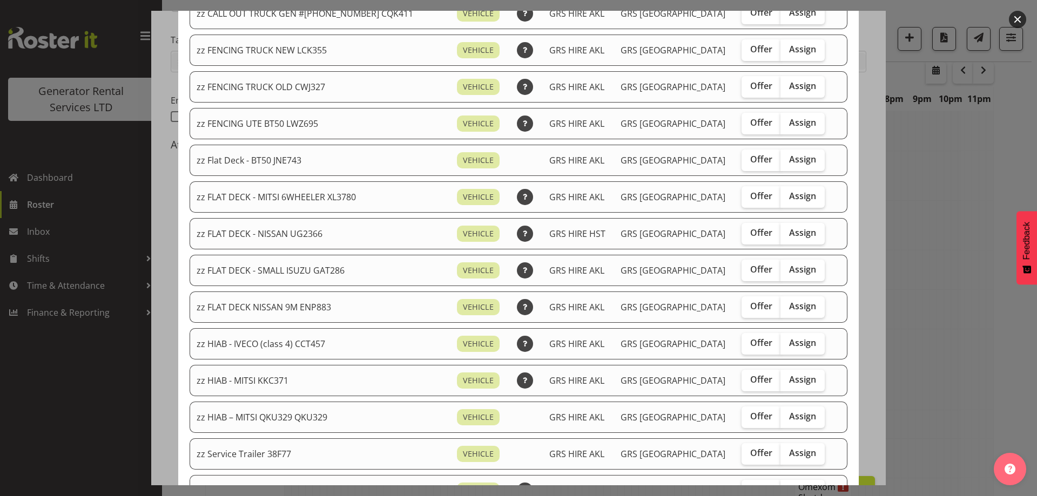
click at [929, 364] on div at bounding box center [518, 248] width 1037 height 496
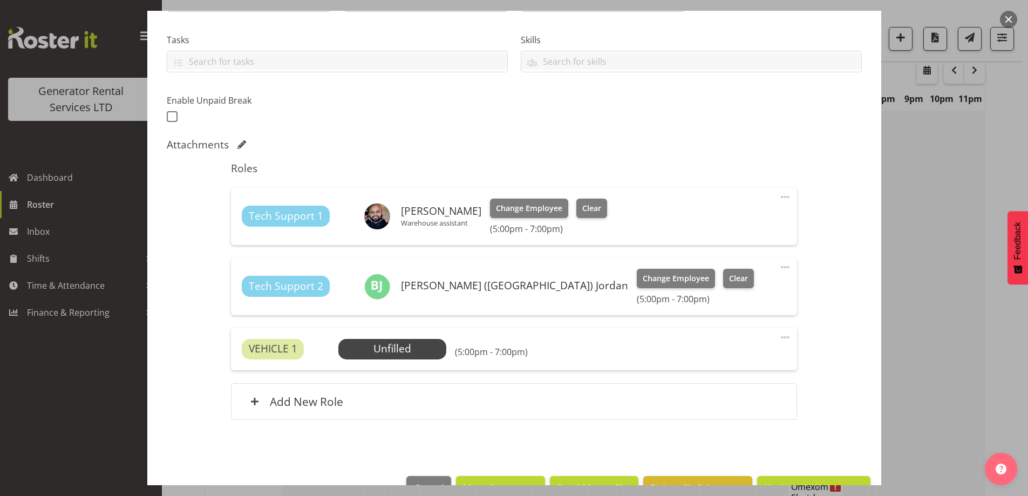
click at [354, 336] on div "VEHICLE 1 Unfilled Select Employee (5:00pm - 7:00pm) Edit Cover Role Delete" at bounding box center [514, 349] width 566 height 42
click at [371, 349] on span "Select Employee" at bounding box center [393, 349] width 80 height 16
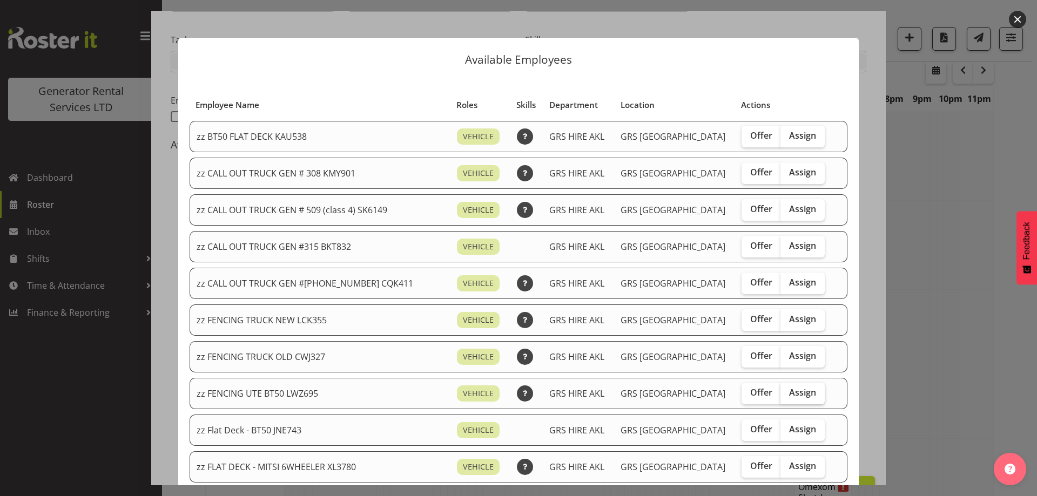
click at [789, 394] on span "Assign" at bounding box center [802, 392] width 27 height 11
click at [787, 394] on input "Assign" at bounding box center [783, 392] width 7 height 7
checkbox input "true"
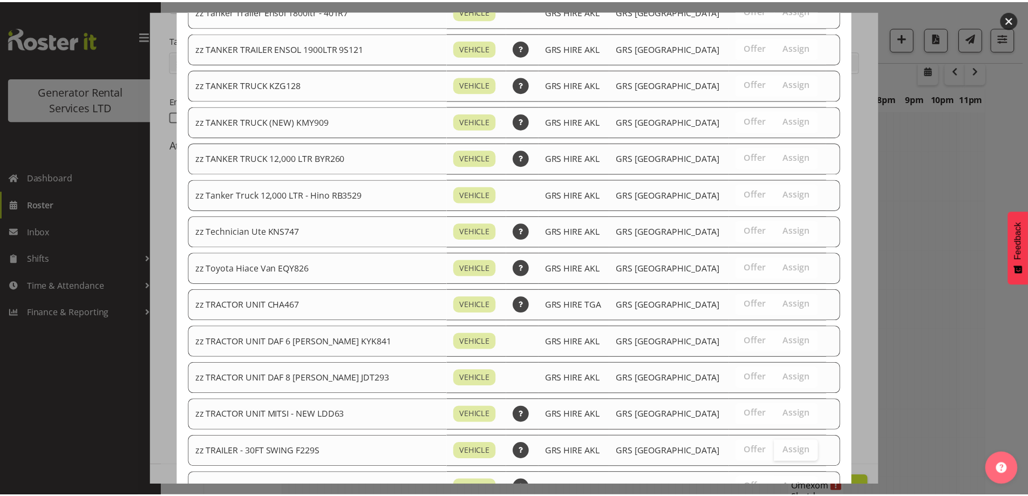
scroll to position [1363, 0]
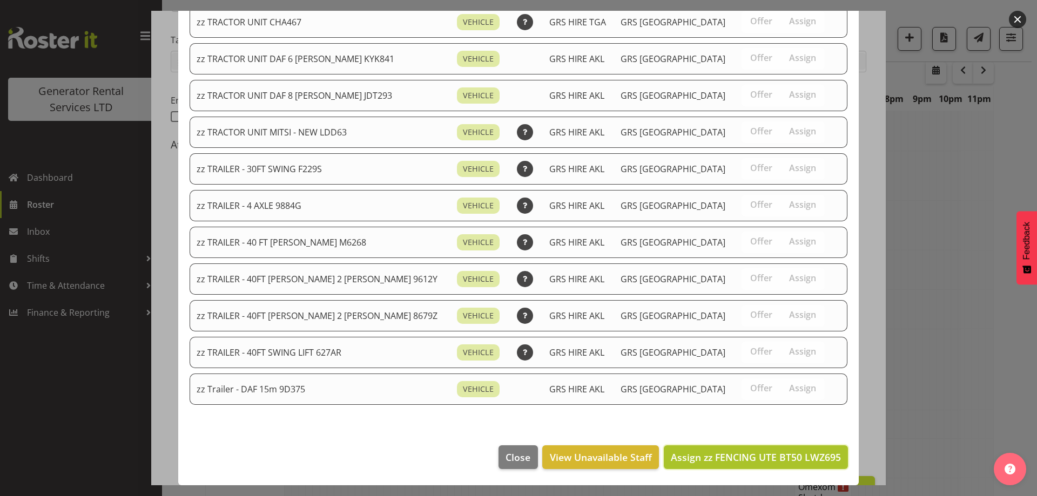
click at [773, 459] on span "Assign zz FENCING UTE BT50 LWZ695" at bounding box center [756, 457] width 170 height 13
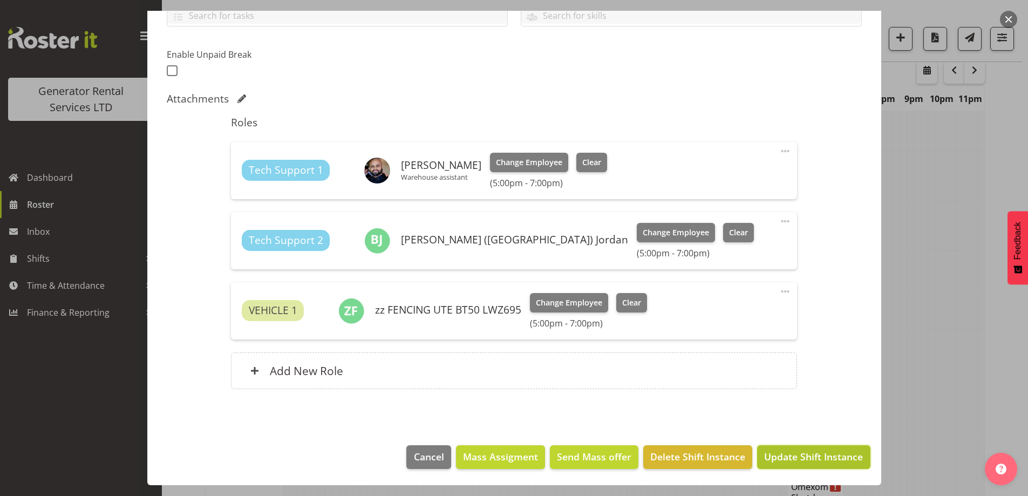
click at [774, 458] on span "Update Shift Instance" at bounding box center [813, 457] width 99 height 14
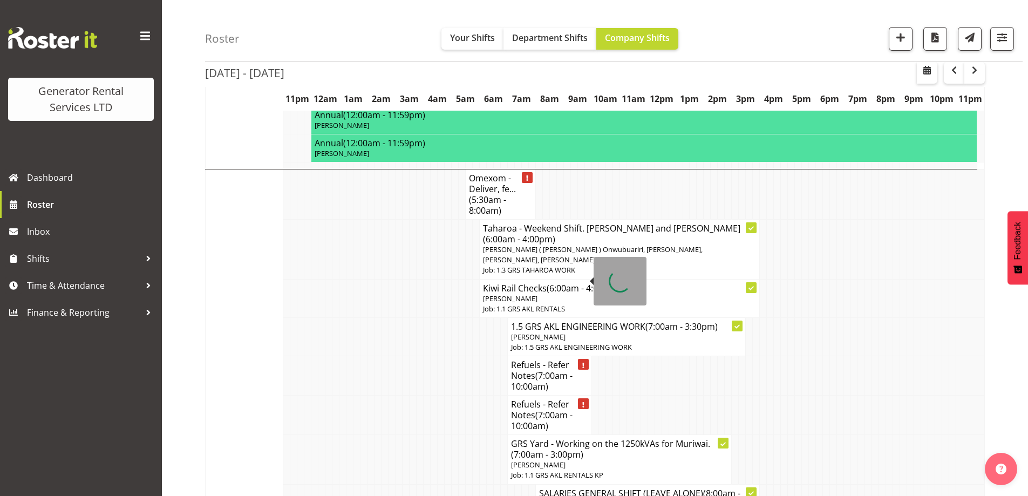
scroll to position [1010, 0]
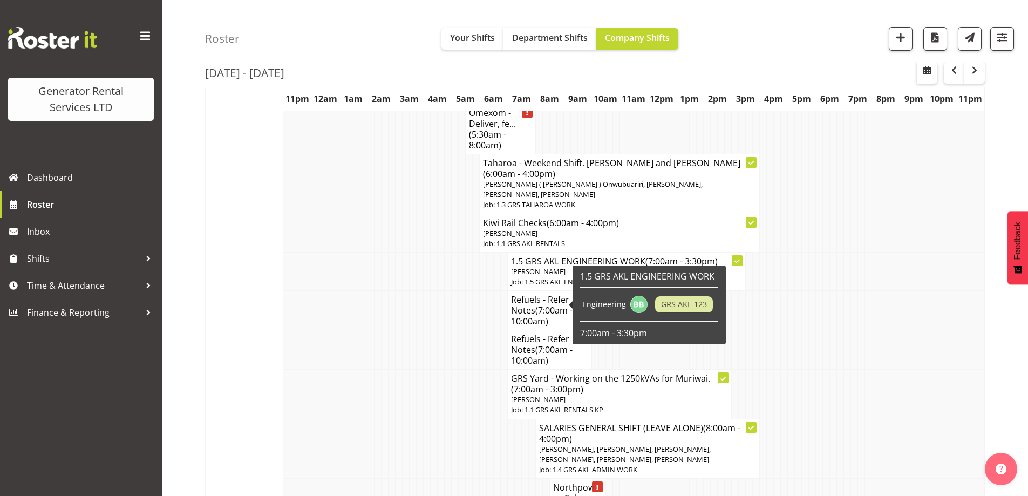
click at [401, 419] on td at bounding box center [399, 449] width 7 height 60
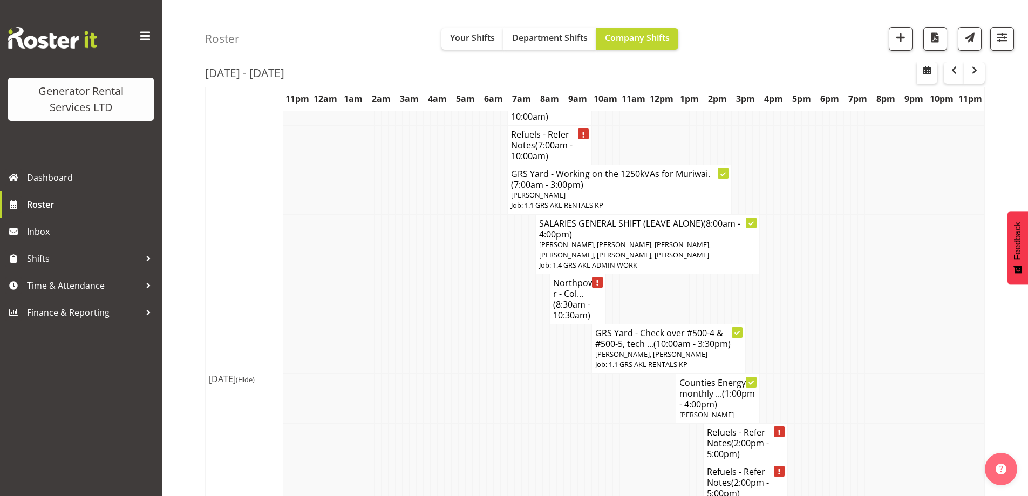
scroll to position [1226, 0]
